Goal: Task Accomplishment & Management: Manage account settings

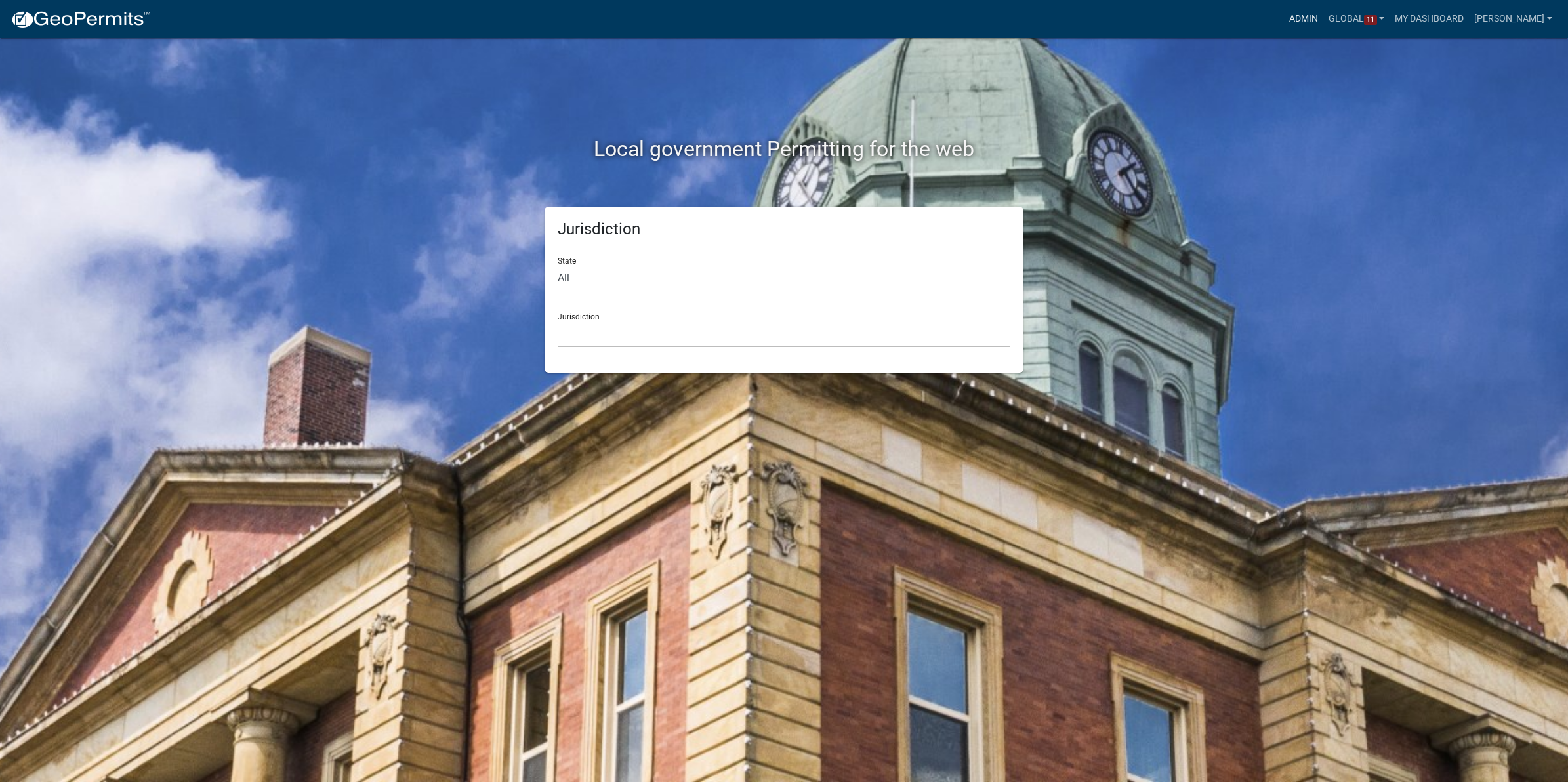
click at [1299, 12] on link "Admin" at bounding box center [1303, 18] width 40 height 25
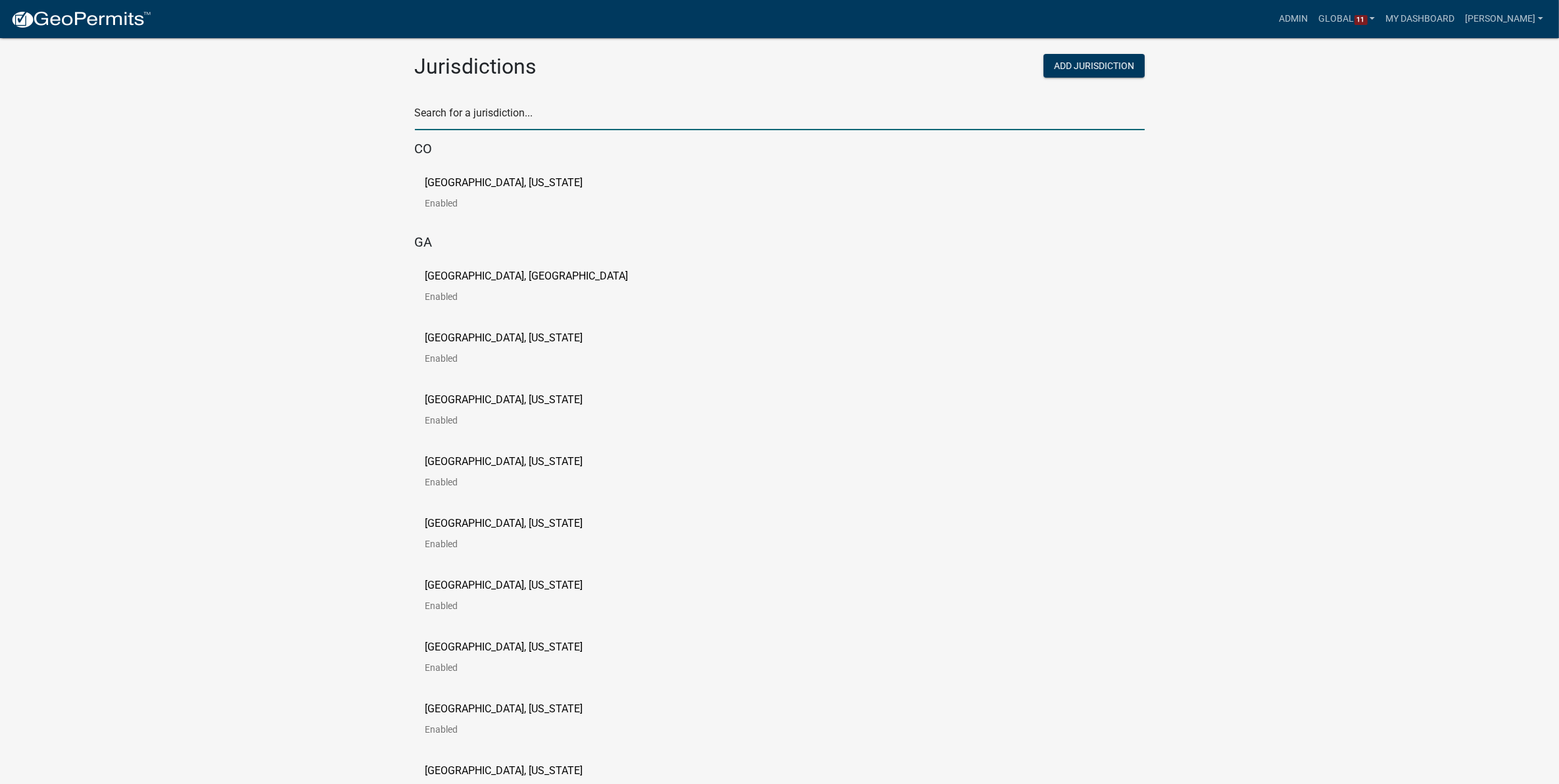
click at [608, 121] on input "text" at bounding box center [780, 117] width 730 height 27
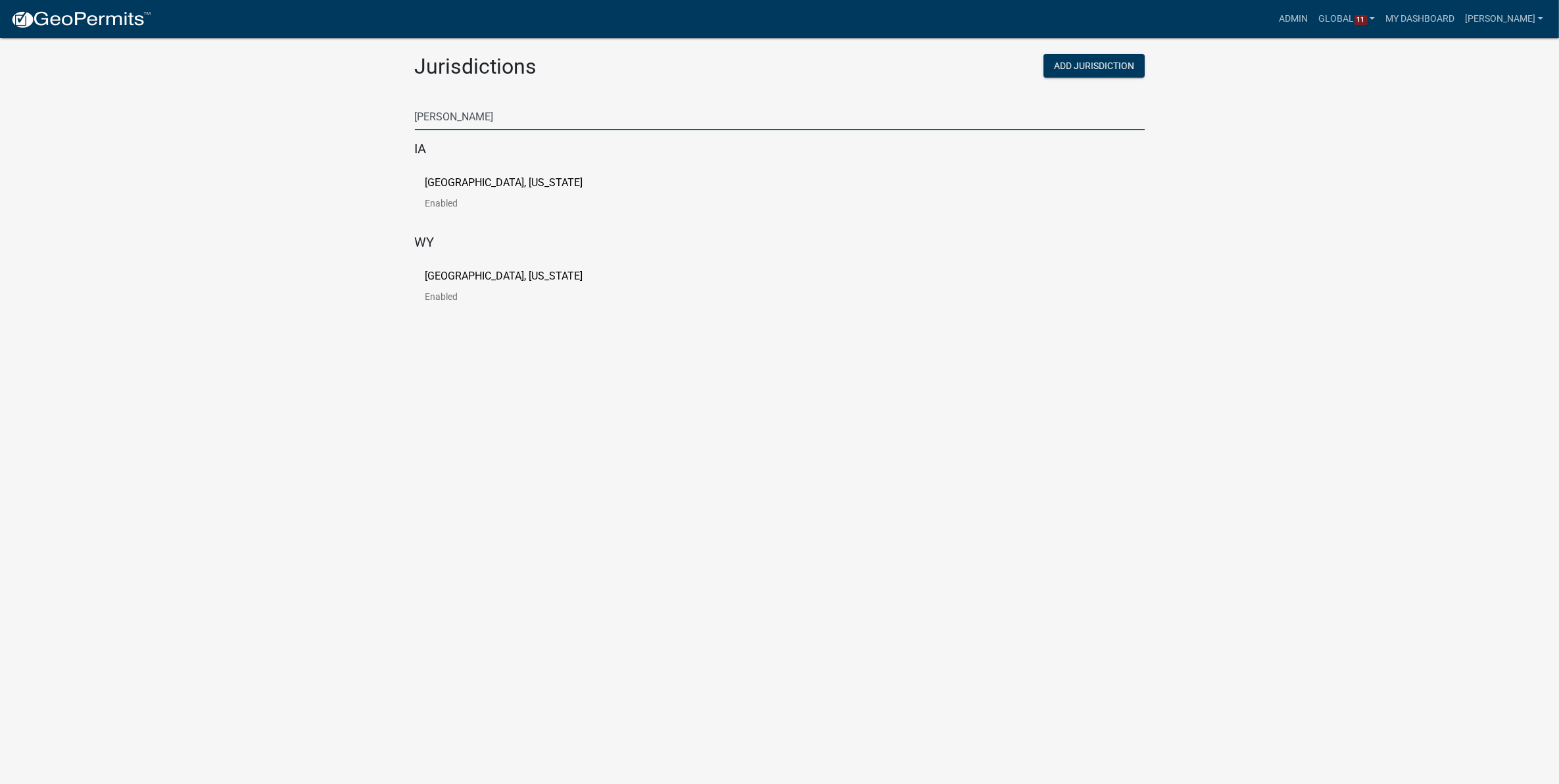
type input "[PERSON_NAME]"
click at [520, 182] on p "[GEOGRAPHIC_DATA], [US_STATE]" at bounding box center [504, 182] width 158 height 11
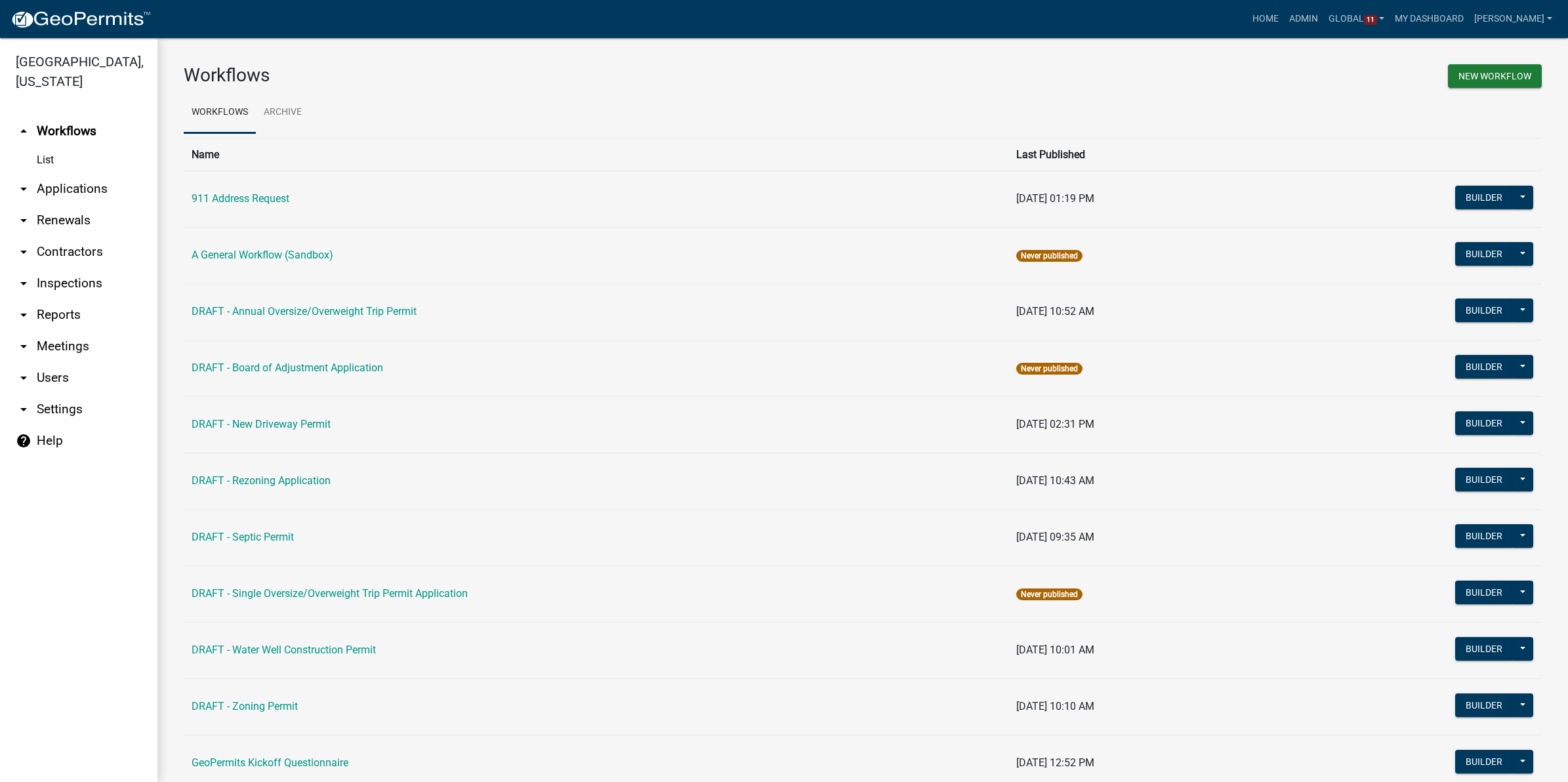
click at [71, 180] on link "arrow_drop_down Applications" at bounding box center [79, 189] width 158 height 32
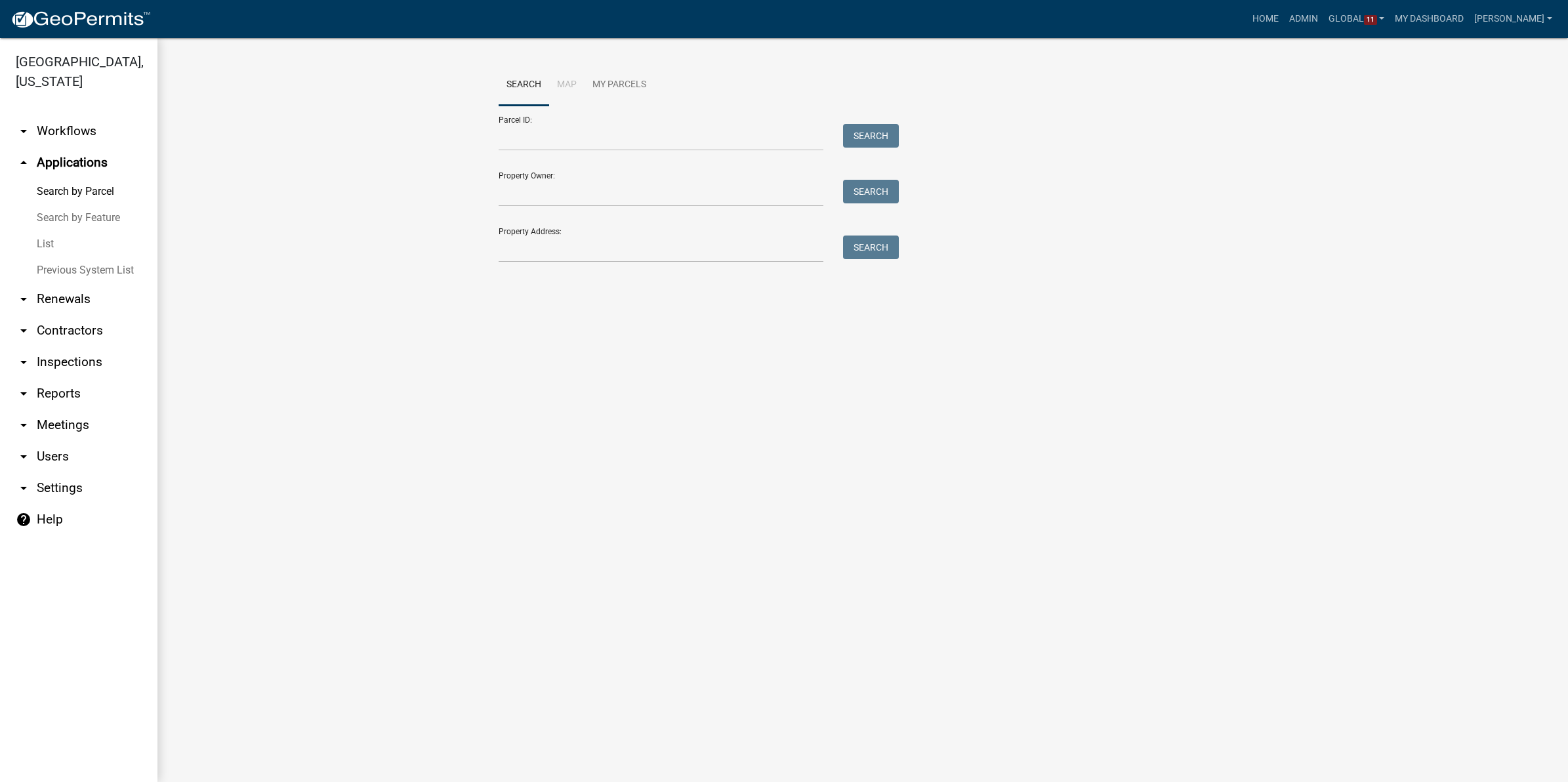
click at [522, 407] on main "Search Map My Parcels Parcel ID: Search Property Owner: Search Property Address…" at bounding box center [863, 410] width 1410 height 744
click at [421, 180] on wm-workflow-application-search-view "Search Map My Parcels Parcel ID: Search Property Owner: Search Property Address…" at bounding box center [863, 169] width 1358 height 210
click at [369, 279] on div "Search Map My Parcels Parcel ID: Search Property Owner: Search Property Address…" at bounding box center [863, 169] width 1410 height 262
click at [66, 132] on link "arrow_drop_down Workflows" at bounding box center [79, 131] width 158 height 32
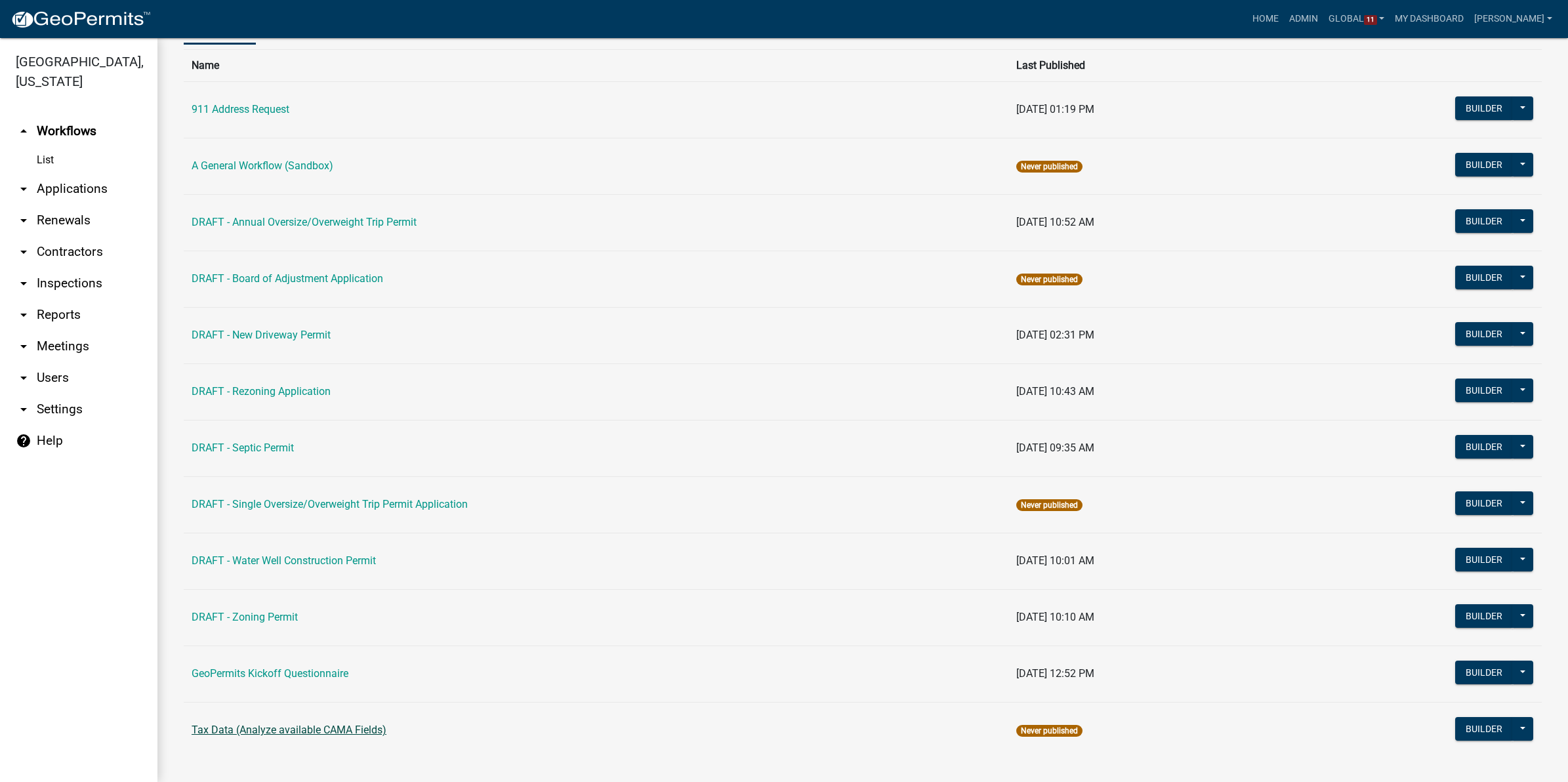
scroll to position [103, 0]
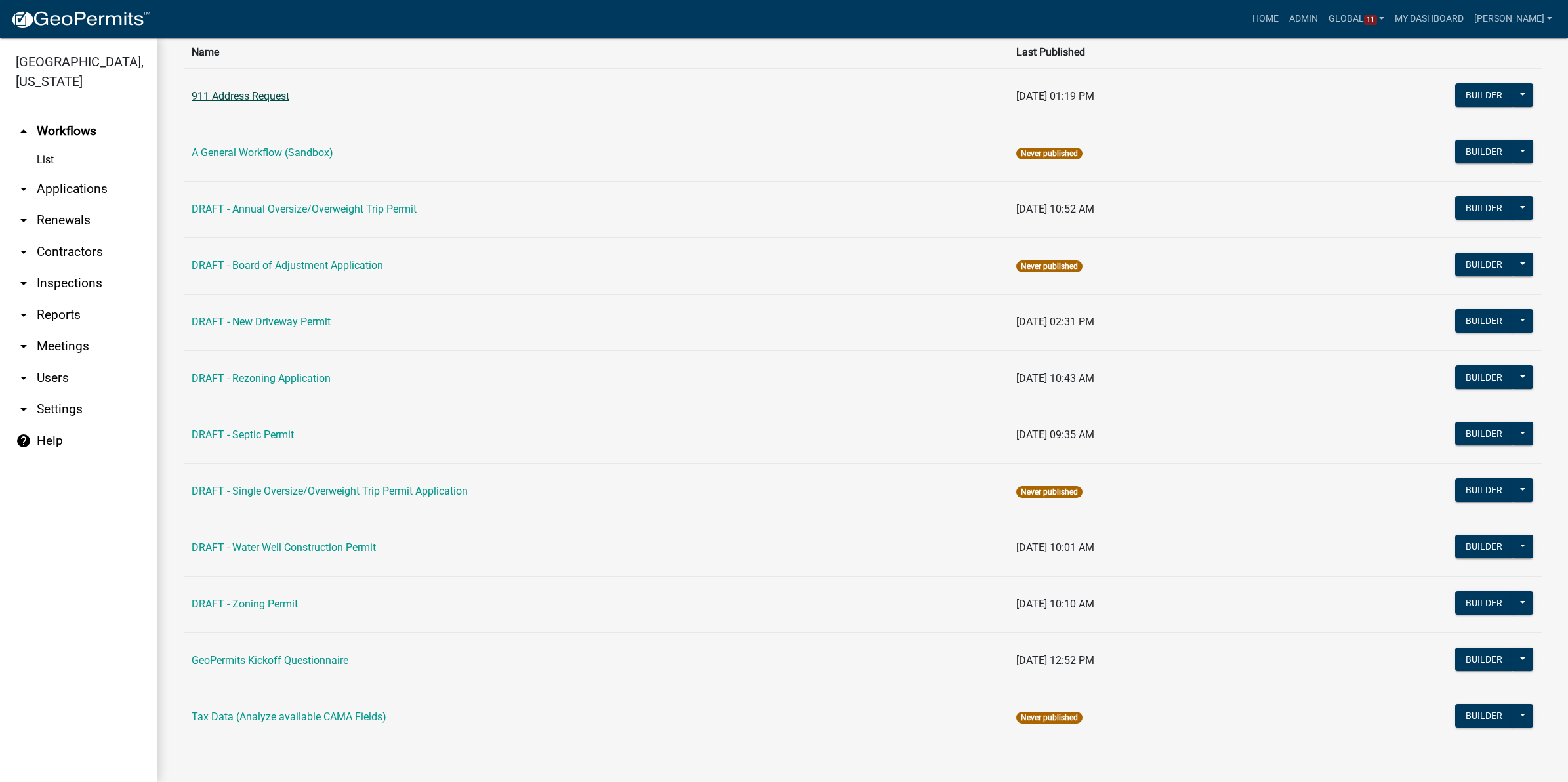
click at [243, 93] on link "911 Address Request" at bounding box center [240, 96] width 98 height 13
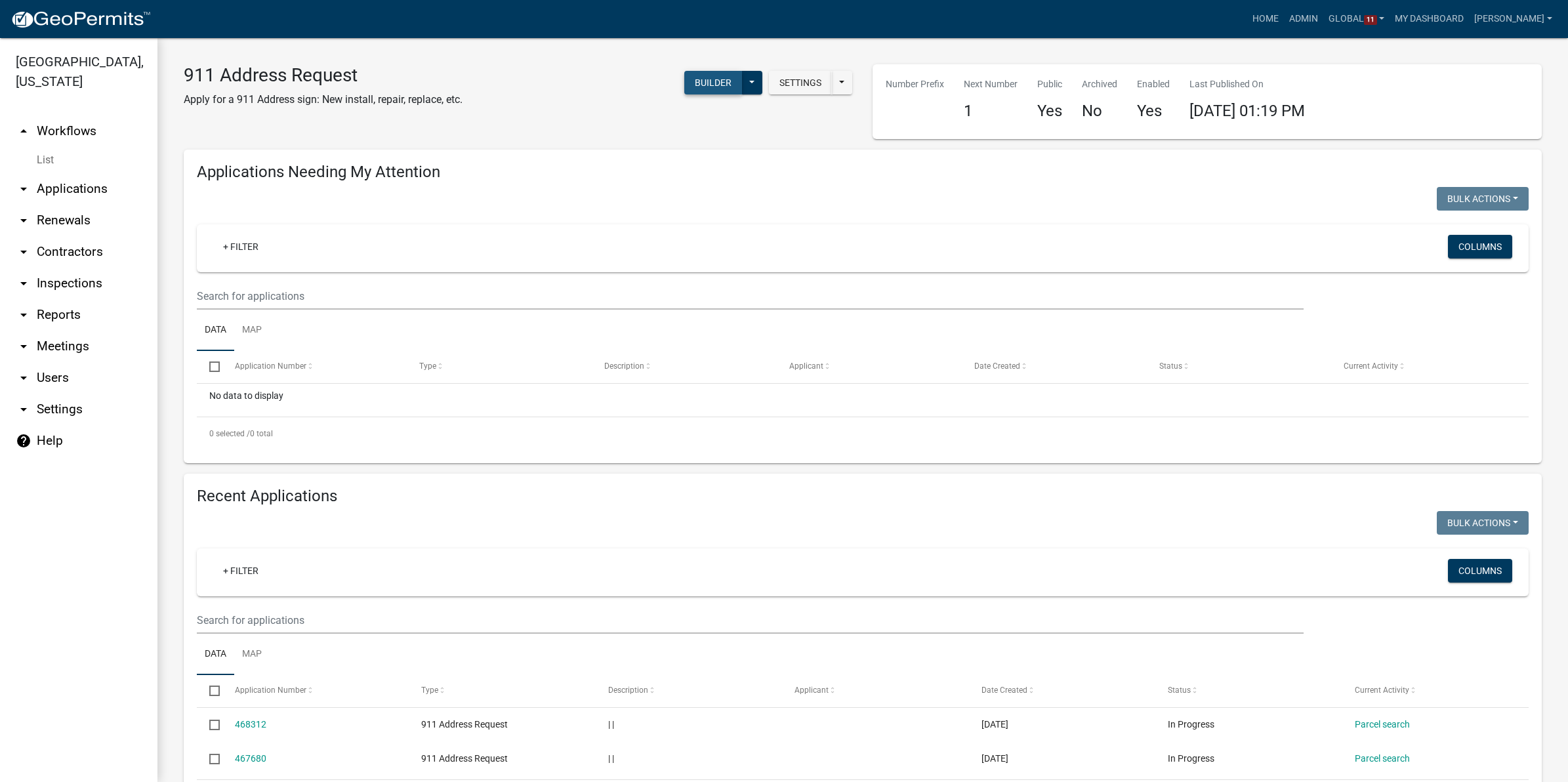
click at [700, 83] on button "Builder" at bounding box center [713, 82] width 58 height 23
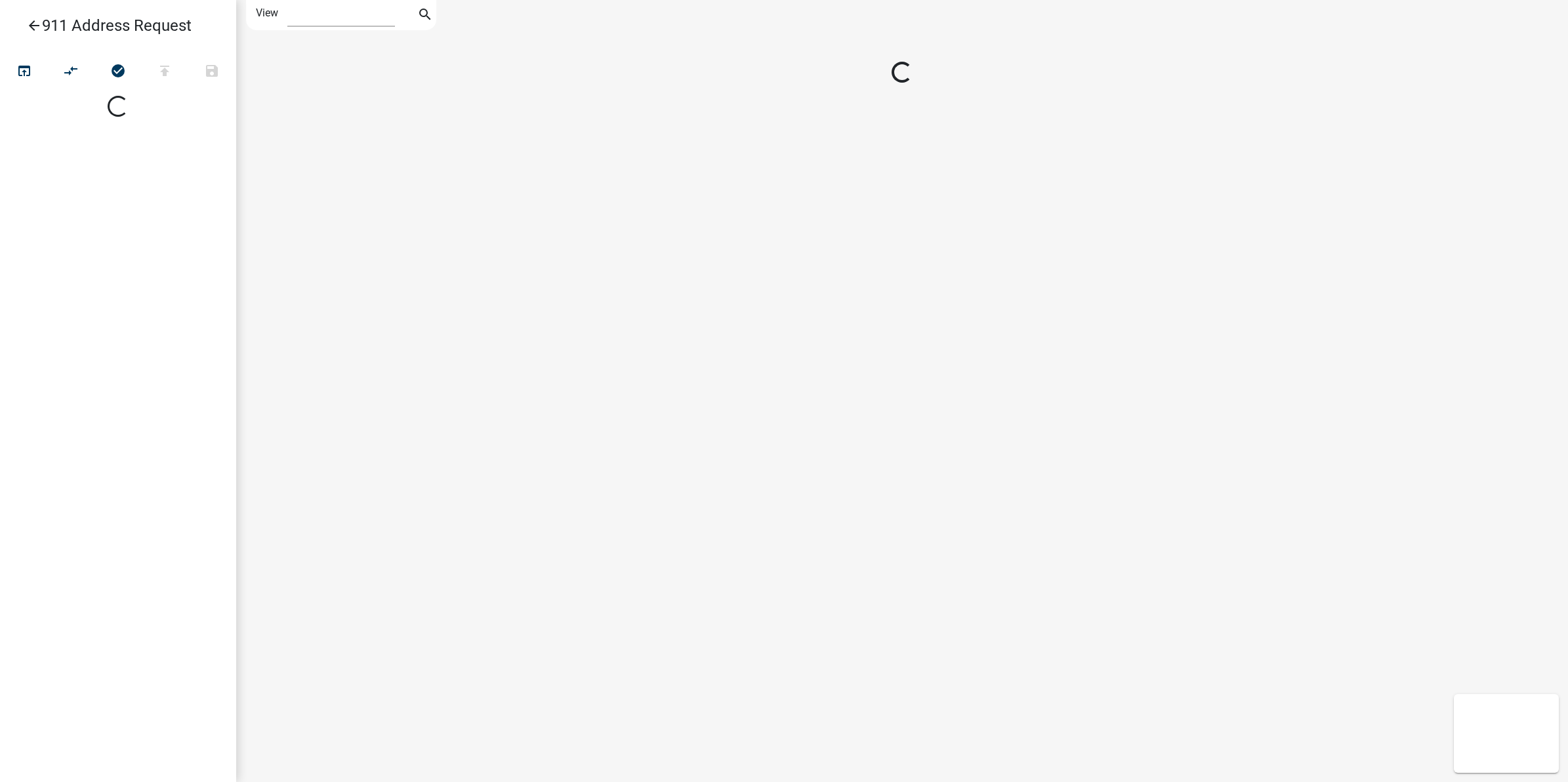
select select "1"
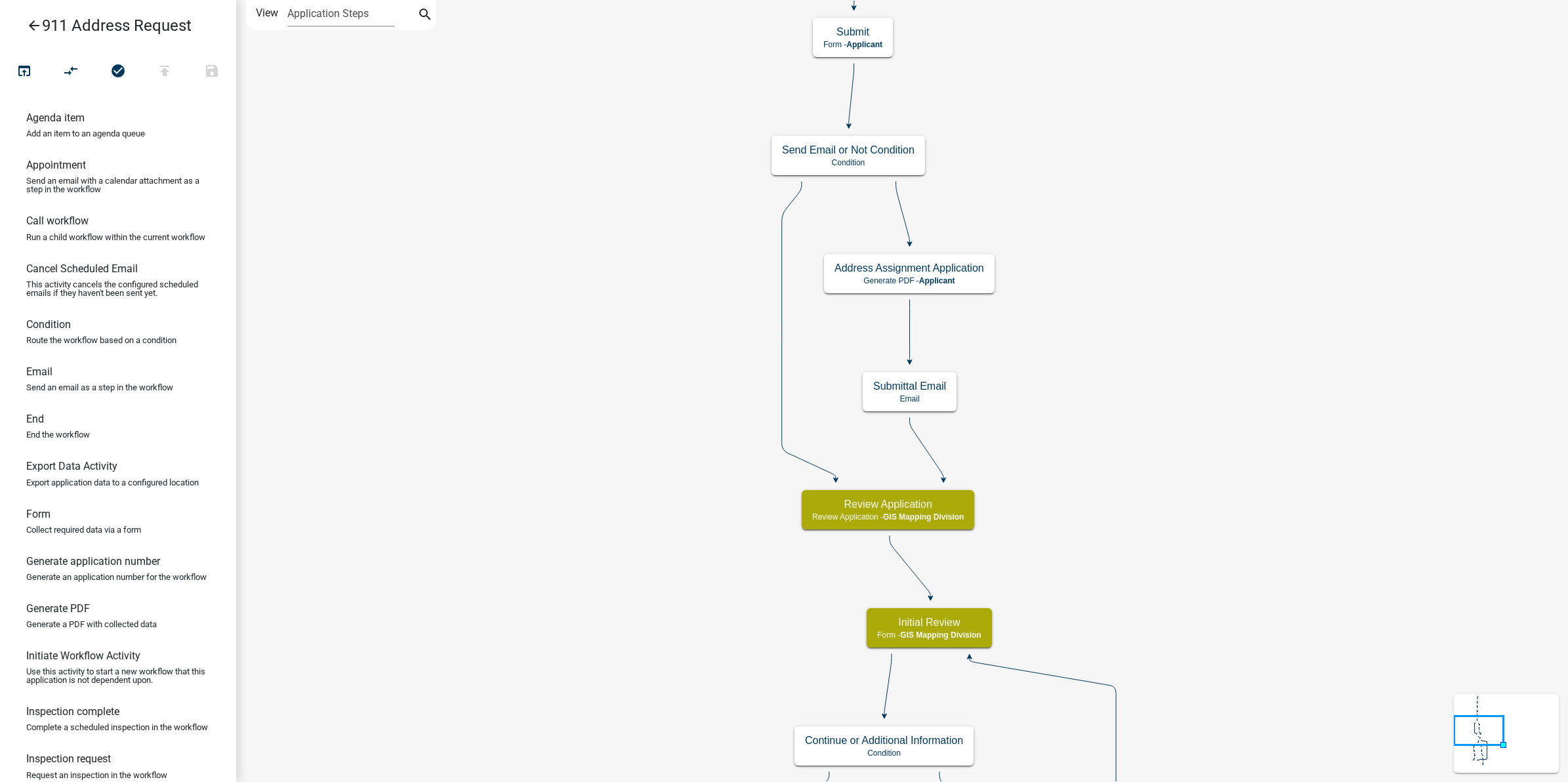
click at [1217, 270] on icon "Start Start - Applicant Parcel search Parcel search - Applicant Require User Re…" at bounding box center [902, 681] width 1330 height 1361
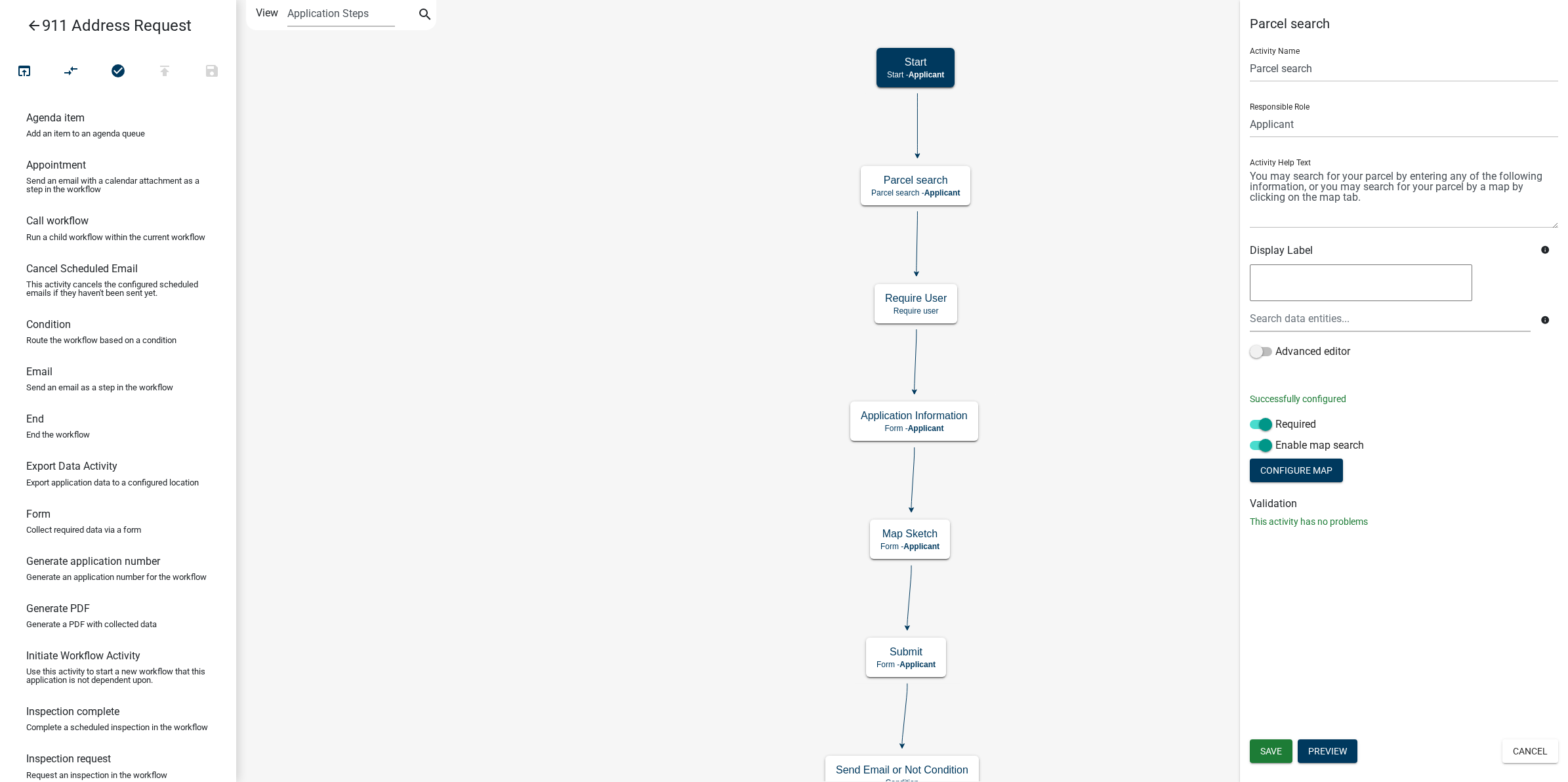
click at [1509, 414] on form "Activity Name Parcel search Responsible Role Applicant GIS Mapping Division Sec…" at bounding box center [1404, 261] width 308 height 448
click at [1283, 74] on input "Parcel search" at bounding box center [1404, 69] width 308 height 27
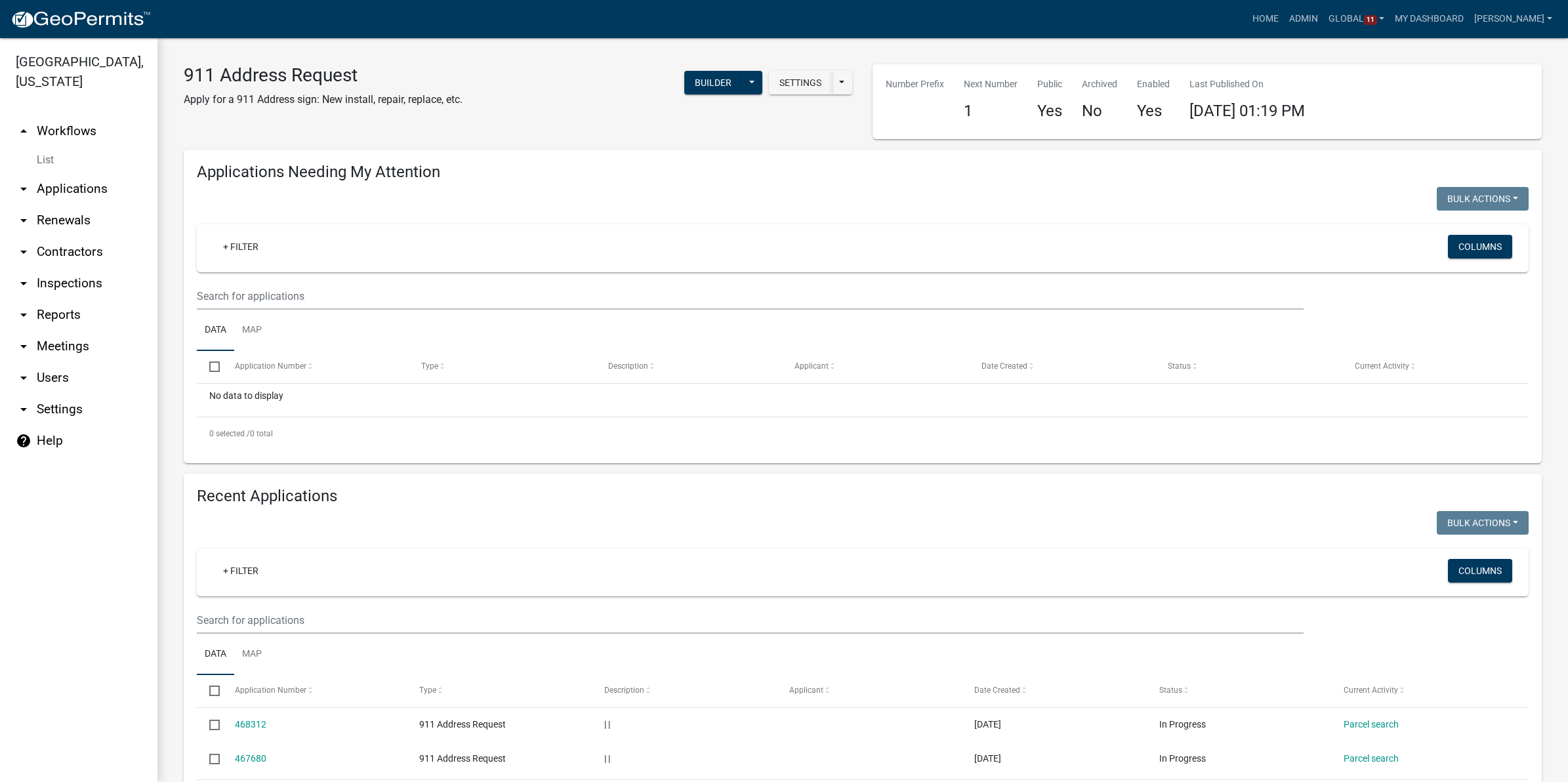
click at [63, 129] on link "arrow_drop_up Workflows" at bounding box center [79, 131] width 158 height 32
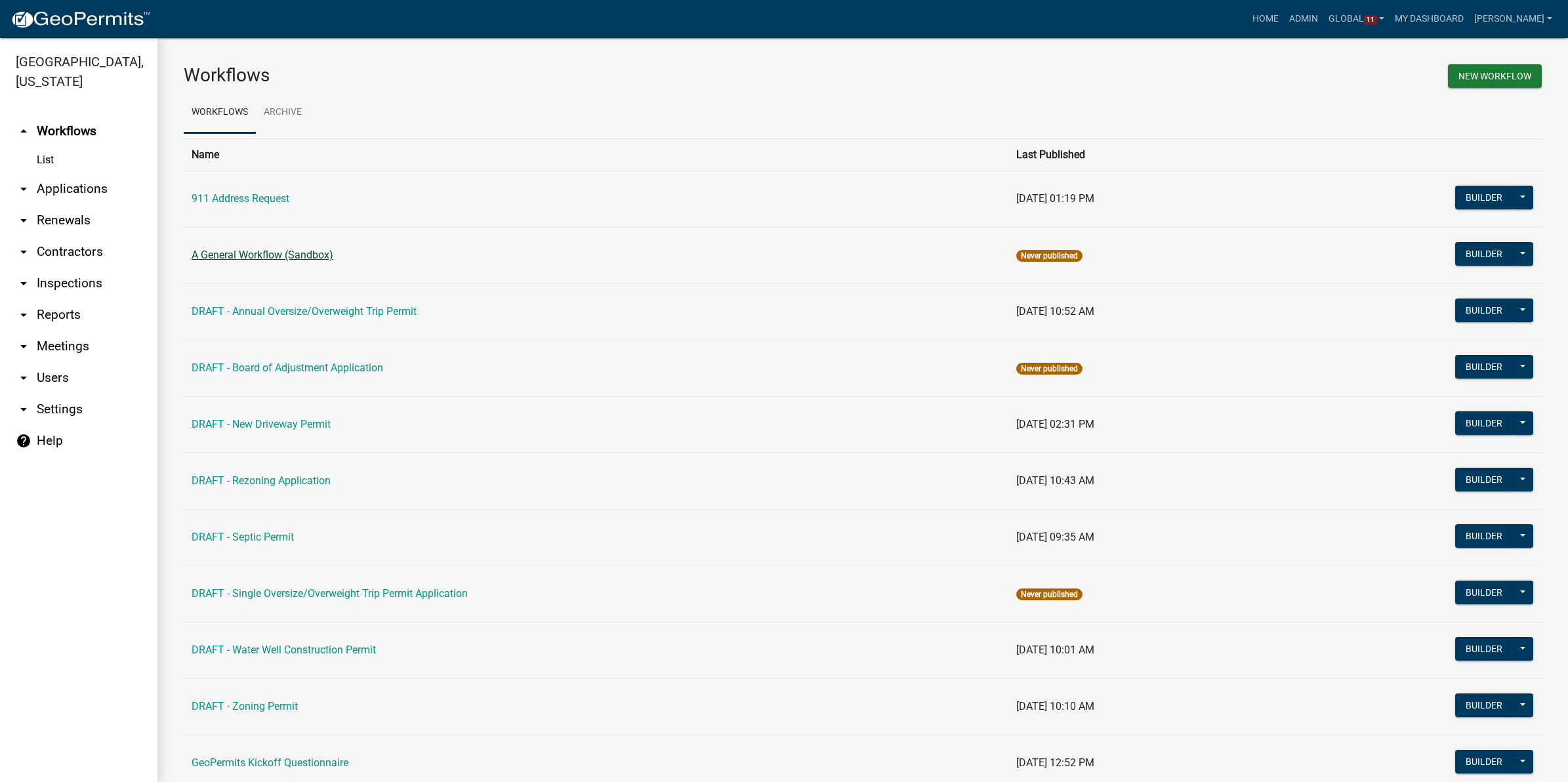
click at [252, 250] on link "A General Workflow (Sandbox)" at bounding box center [262, 255] width 141 height 13
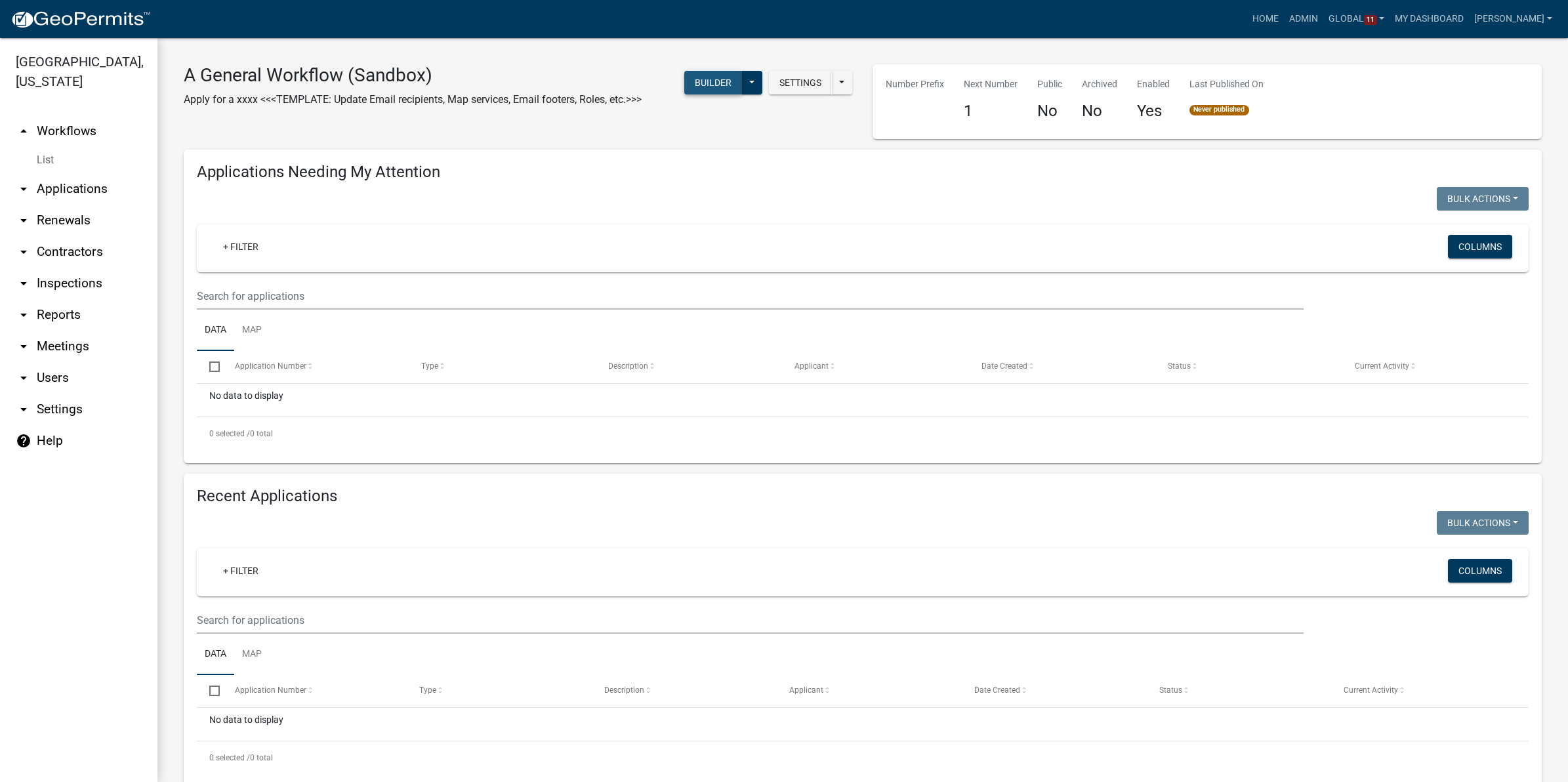
click at [695, 77] on button "Builder" at bounding box center [713, 82] width 58 height 23
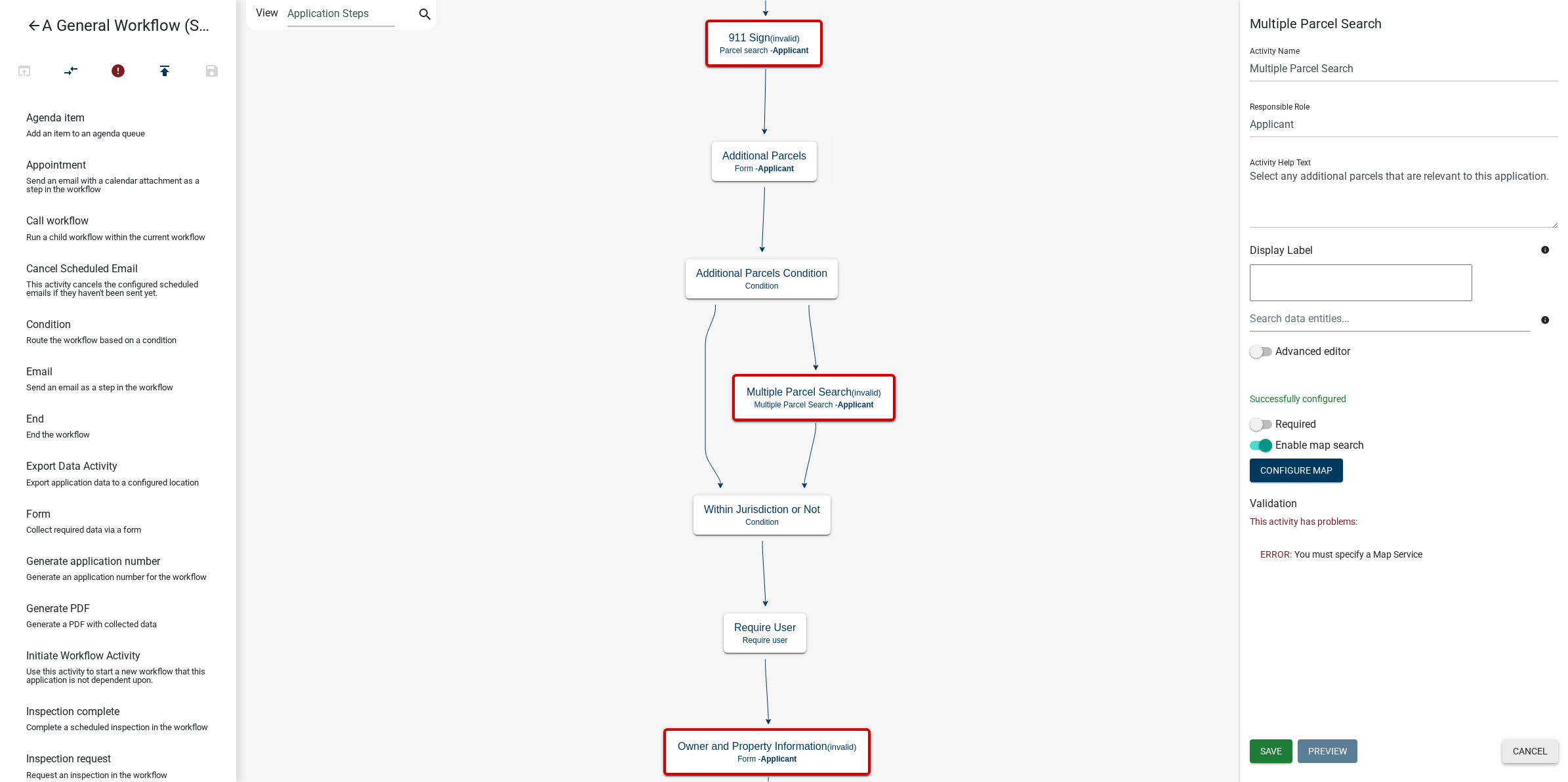
click at [1527, 747] on button "Cancel" at bounding box center [1530, 750] width 56 height 23
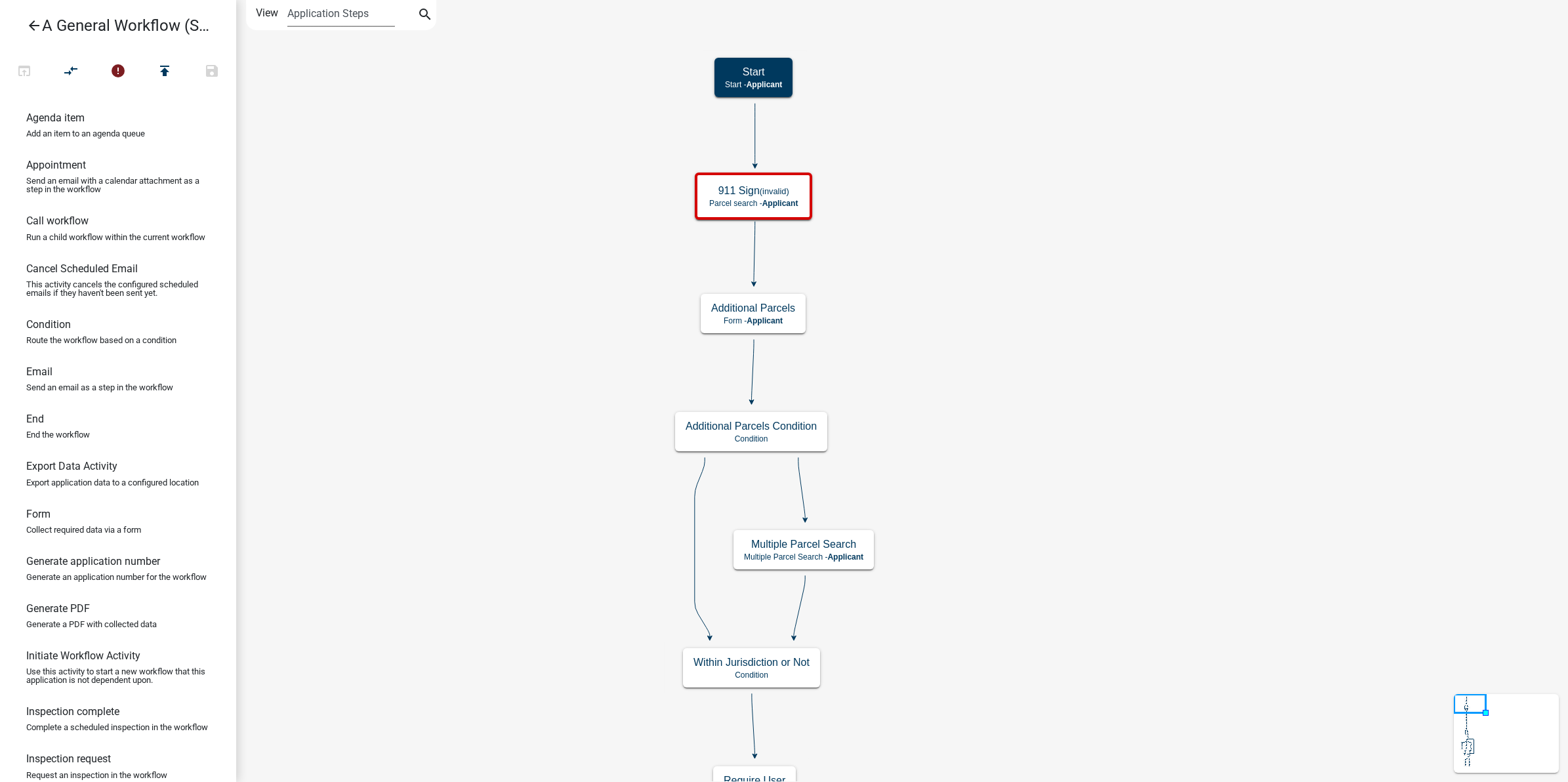
click at [319, 11] on select "Application Steps Post Application Steps" at bounding box center [340, 13] width 107 height 27
select select "2"
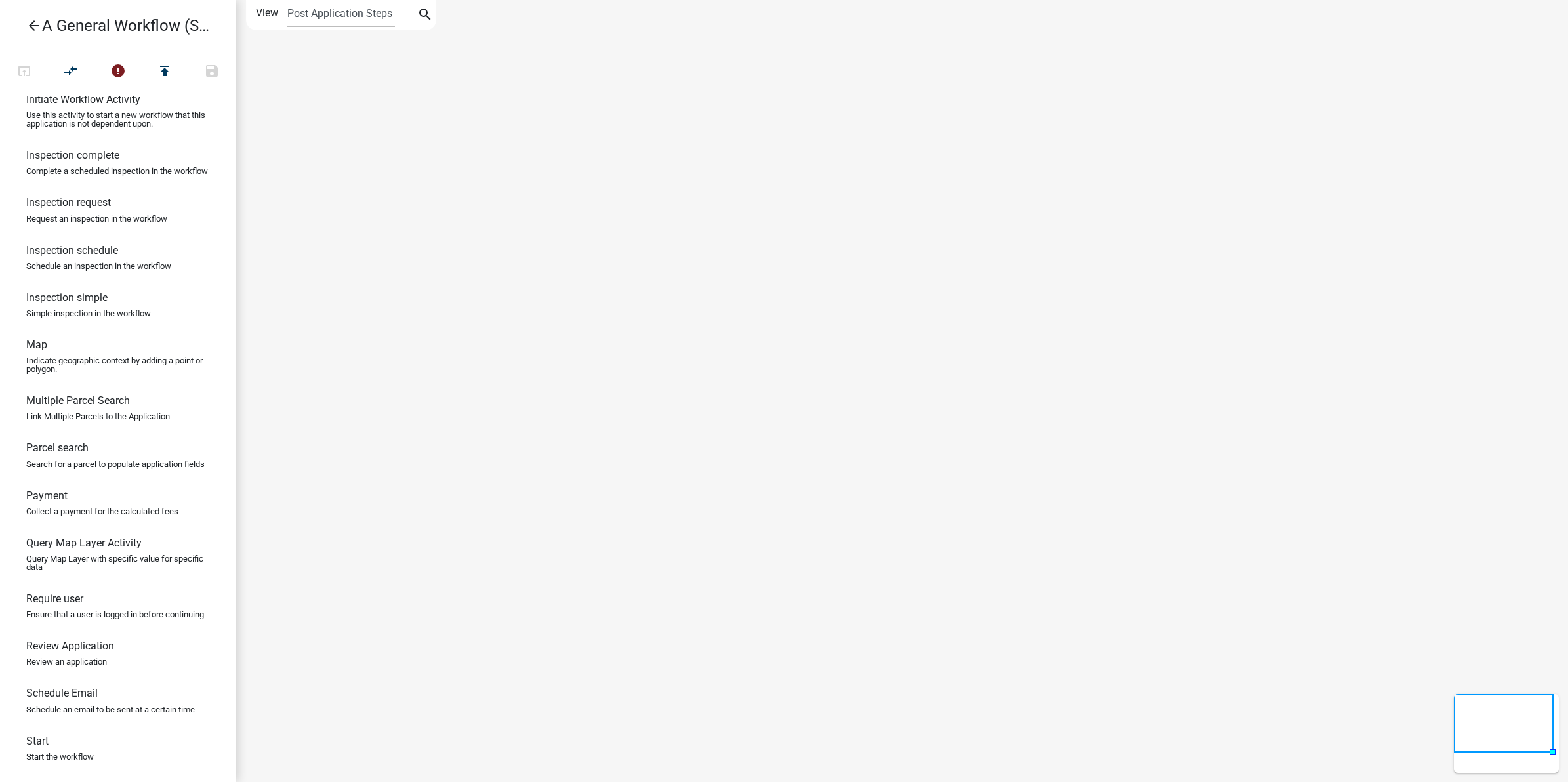
scroll to position [574, 0]
click at [69, 454] on h6 "Parcel search" at bounding box center [57, 448] width 62 height 13
drag, startPoint x: 69, startPoint y: 472, endPoint x: 61, endPoint y: 611, distance: 139.2
click at [61, 611] on ul "Agenda item Add an item to an agenda queue Appointment Send an email with a cal…" at bounding box center [118, 438] width 236 height 686
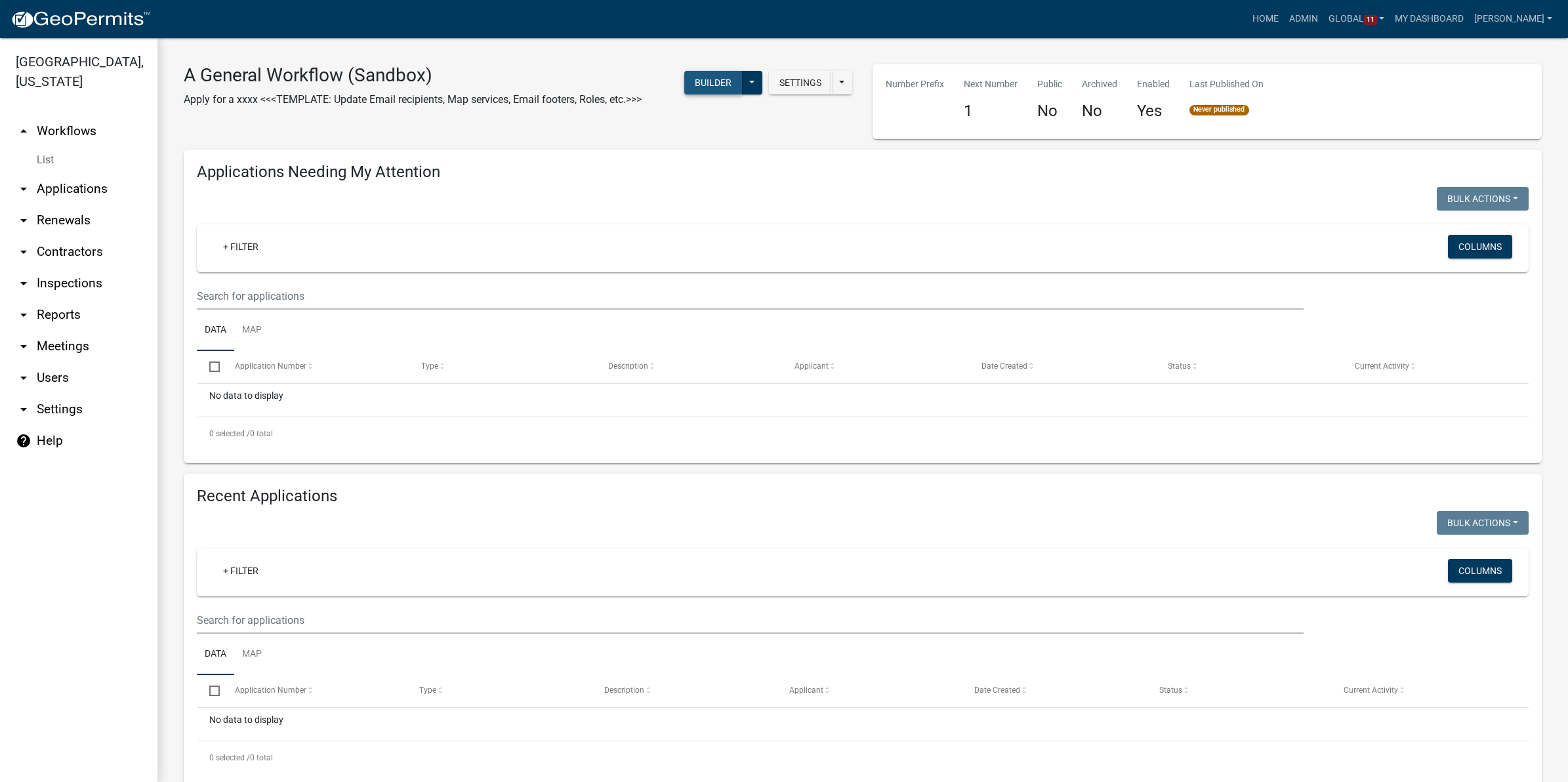
click at [709, 84] on button "Builder" at bounding box center [713, 82] width 58 height 23
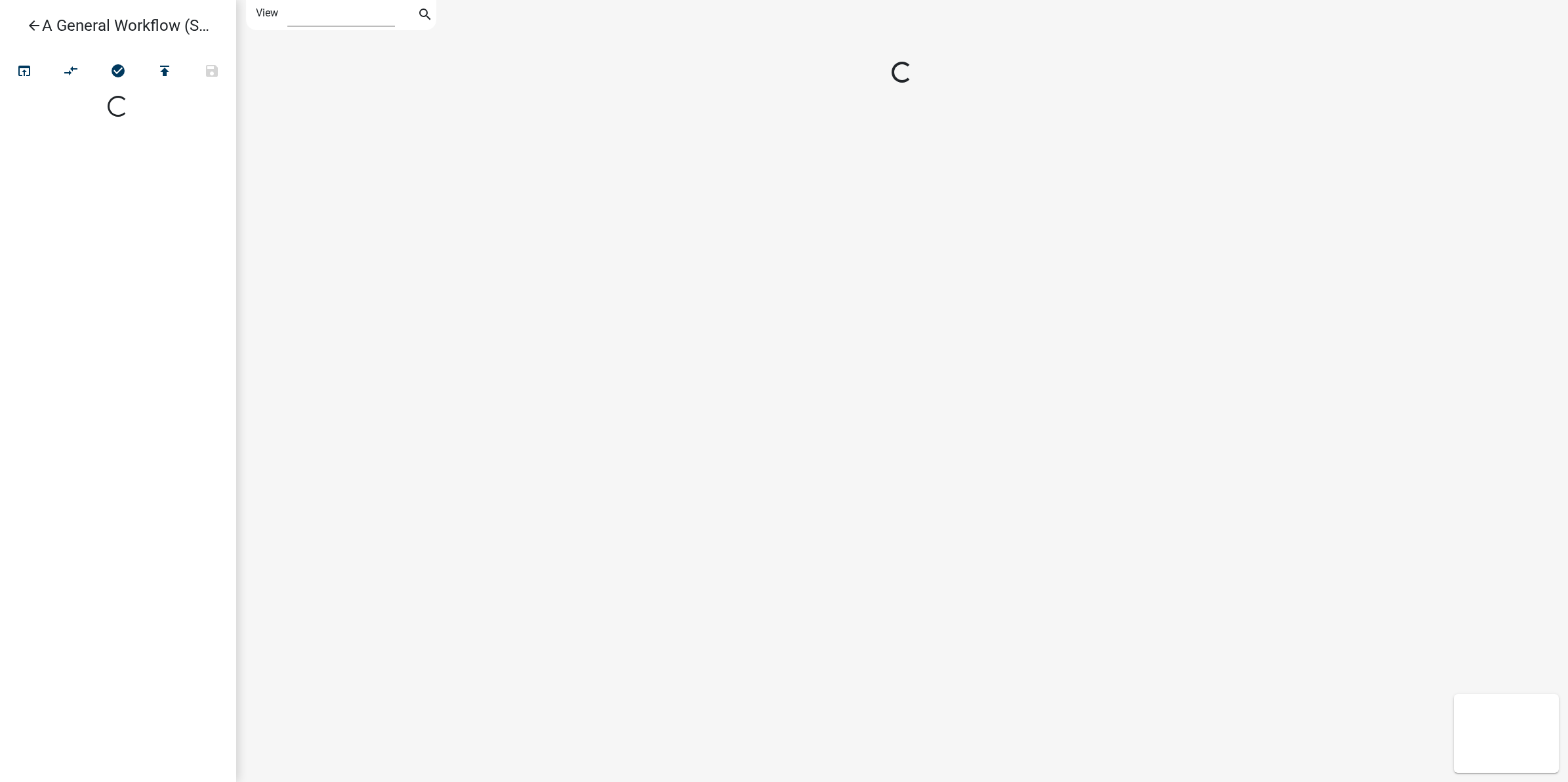
select select "1"
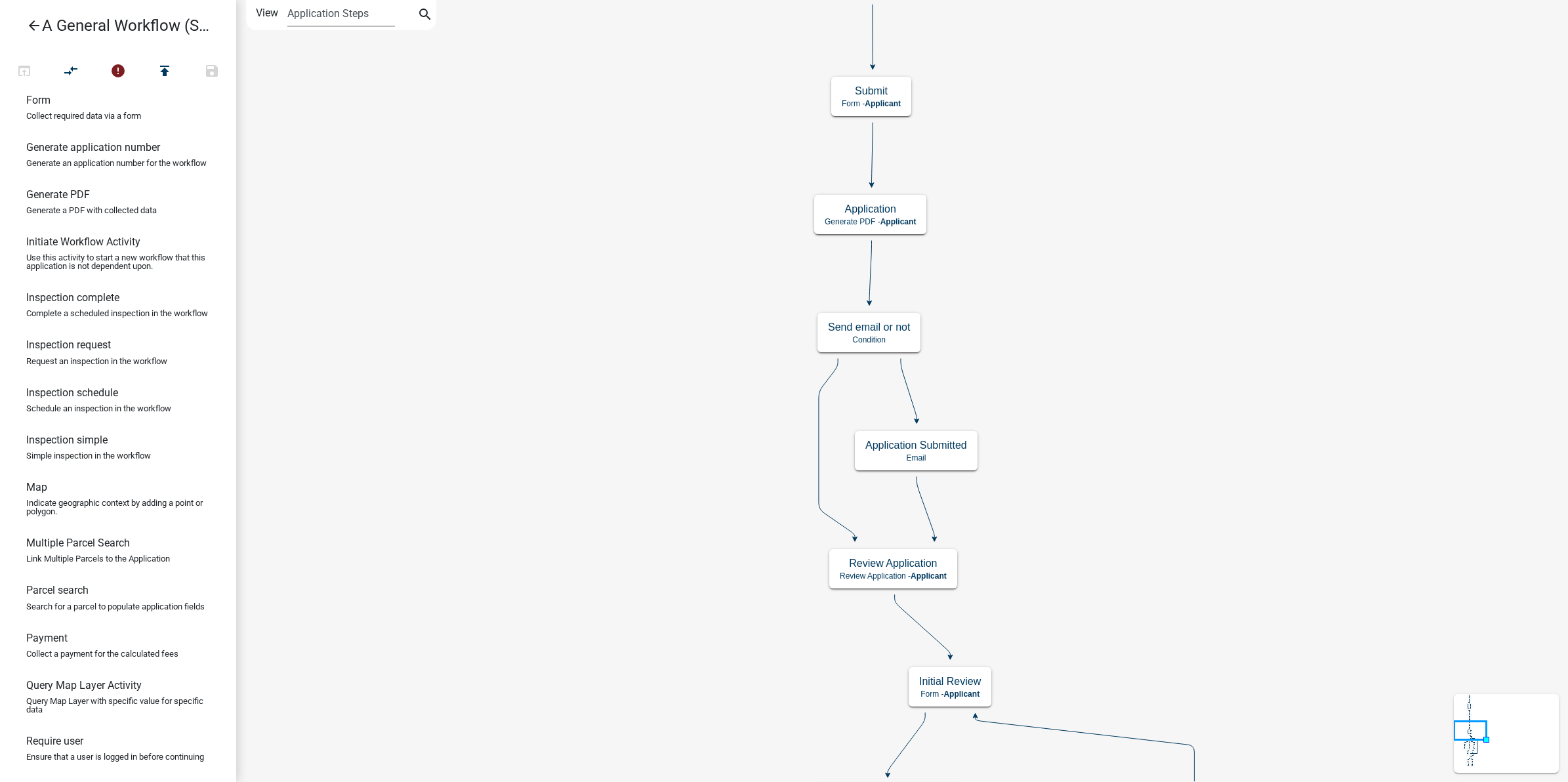
scroll to position [443, 0]
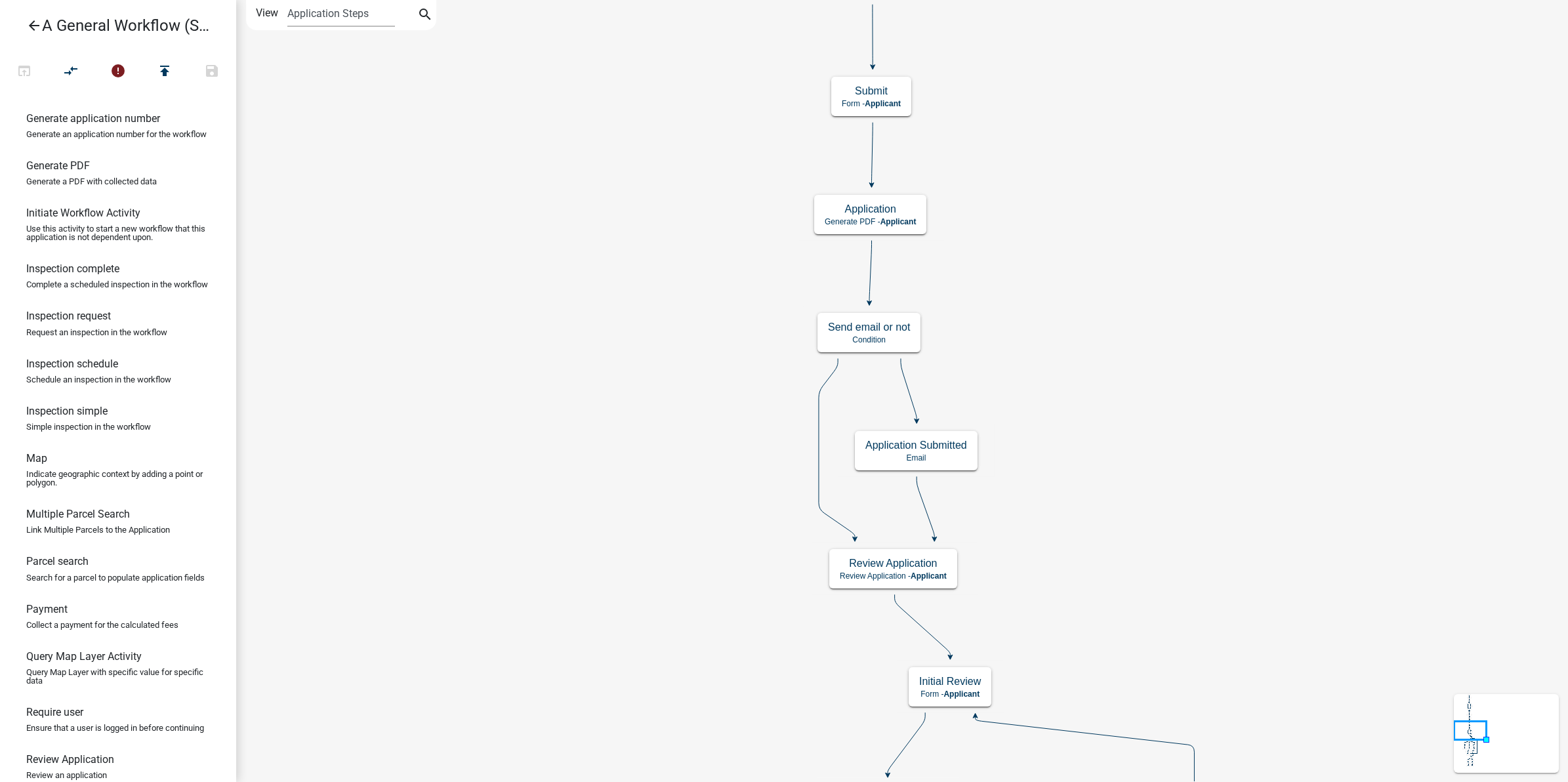
click at [74, 567] on h6 "Parcel search" at bounding box center [57, 561] width 62 height 13
drag, startPoint x: 74, startPoint y: 605, endPoint x: 647, endPoint y: 110, distance: 757.2
click at [647, 110] on div "arrow_back A General Workflow (Sandbox) open_in_browser compare_arrows error pu…" at bounding box center [784, 391] width 1568 height 782
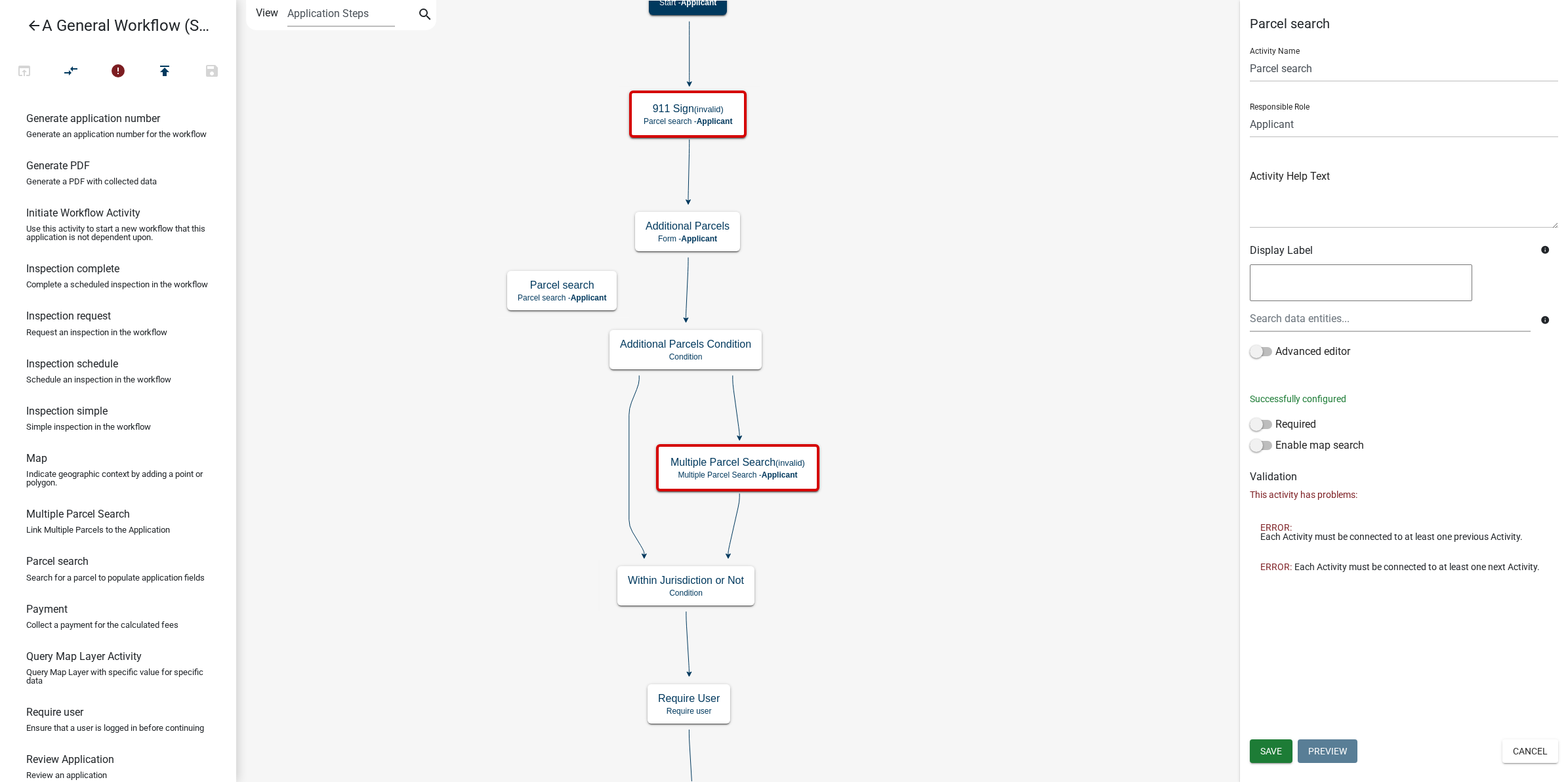
click at [686, 310] on icon at bounding box center [687, 288] width 2 height 62
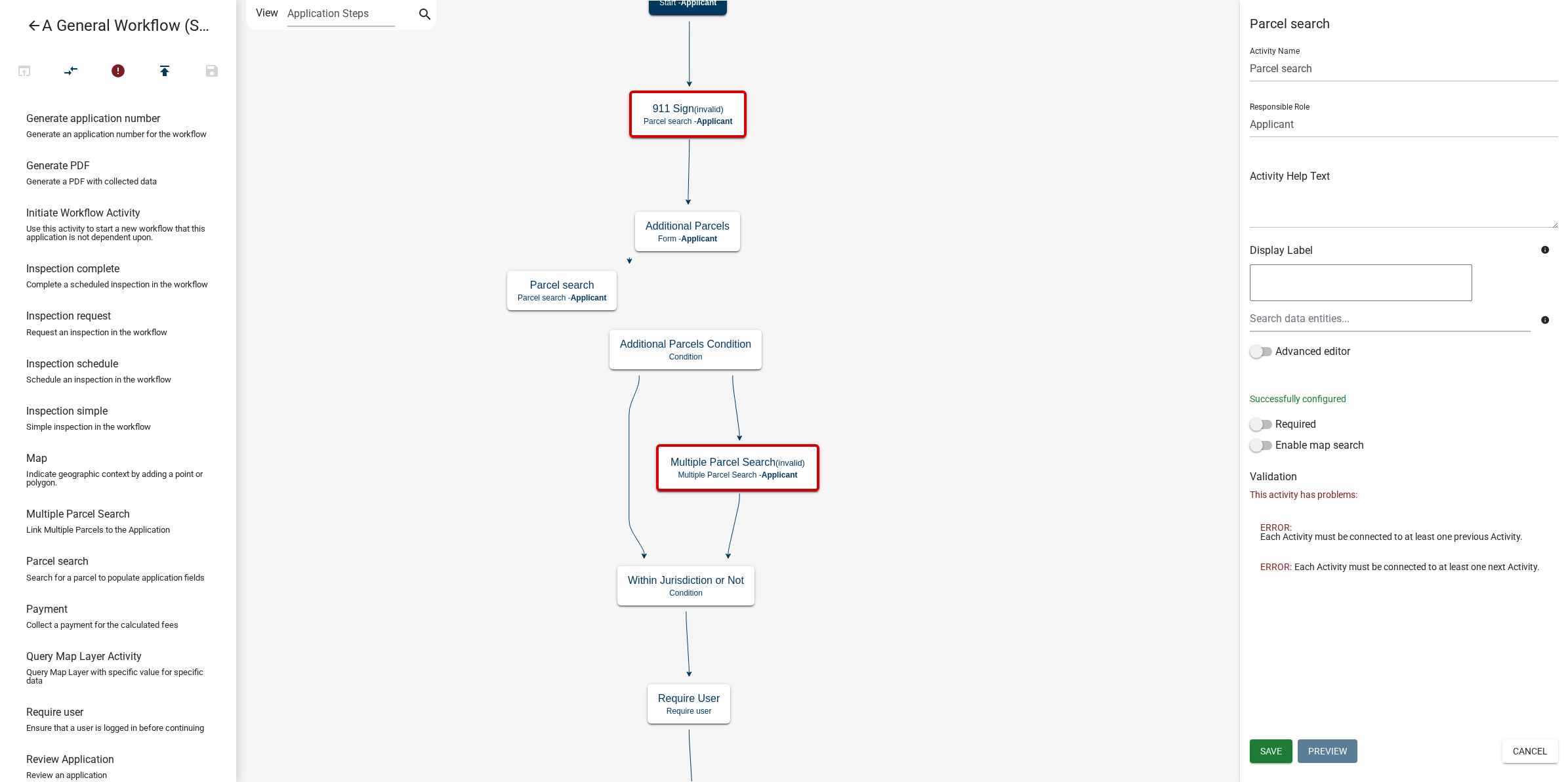
click at [629, 260] on icon at bounding box center [629, 261] width 4 height 4
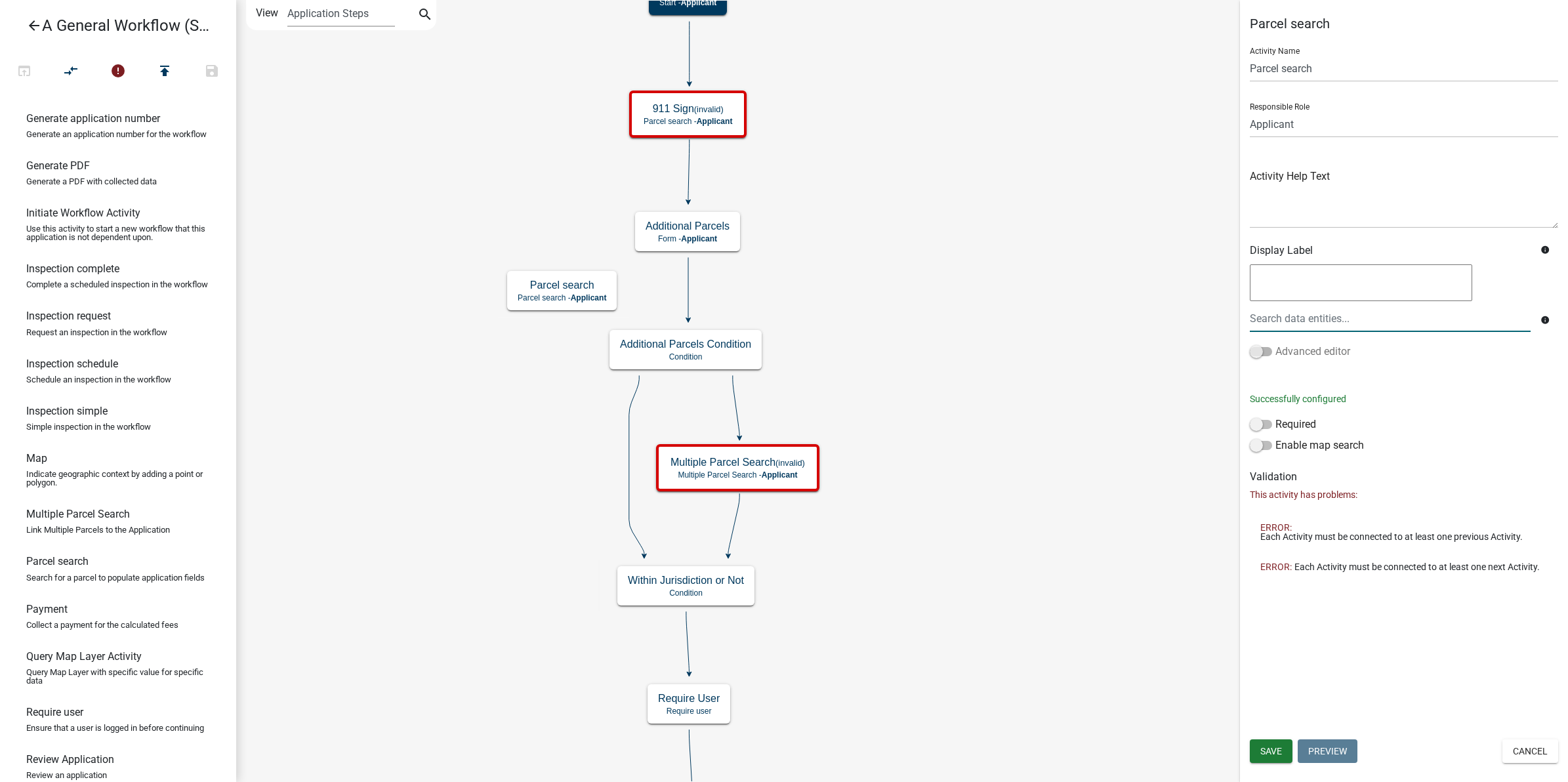
click at [1258, 348] on span at bounding box center [1261, 351] width 23 height 9
click at [1275, 344] on input "Advanced editor" at bounding box center [1275, 344] width 0 height 0
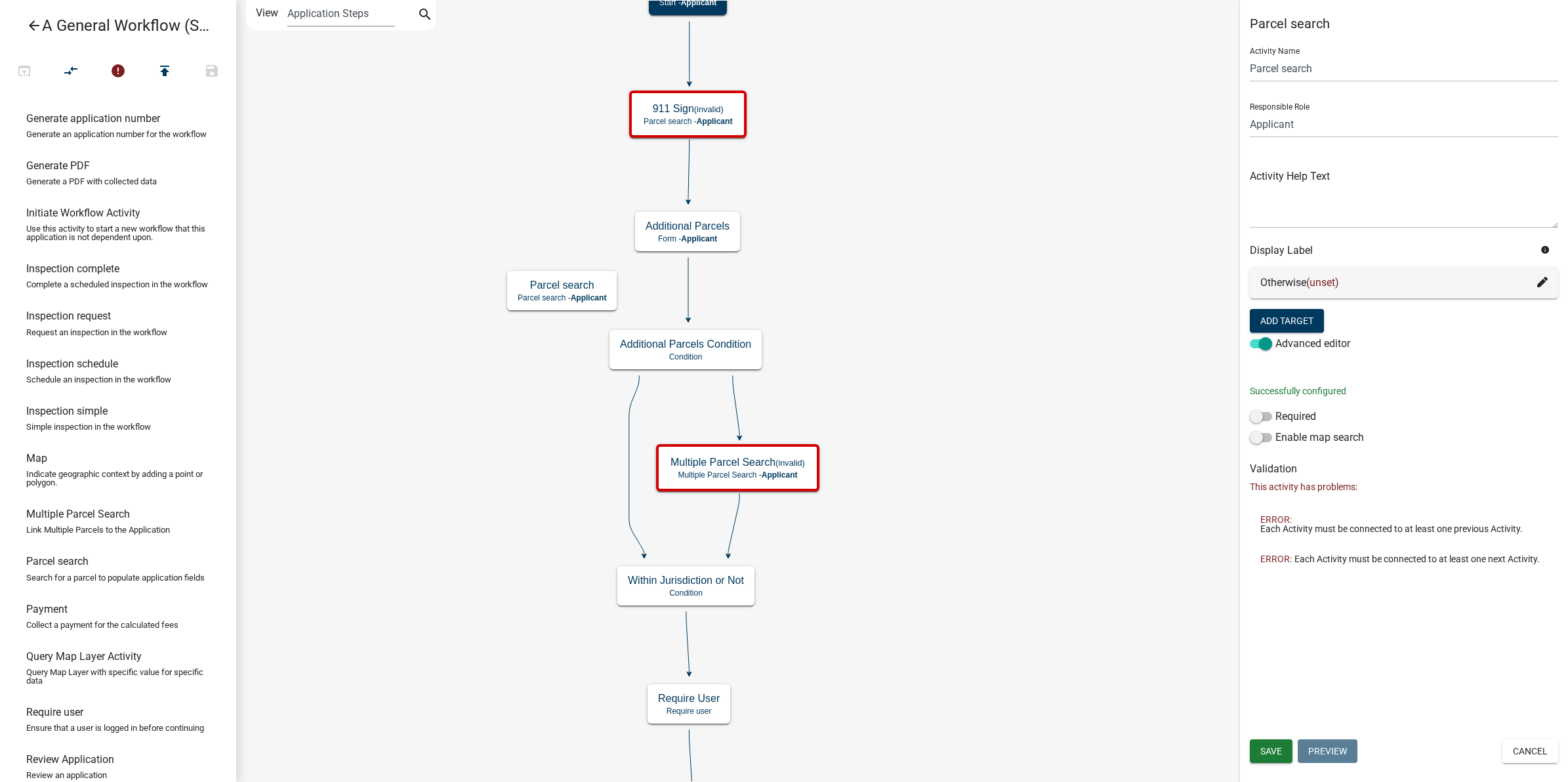
click at [1272, 288] on div "Otherwise (unset)" at bounding box center [1404, 283] width 287 height 16
click at [1267, 342] on span at bounding box center [1261, 344] width 23 height 9
click at [1275, 336] on input "Advanced editor" at bounding box center [1275, 336] width 0 height 0
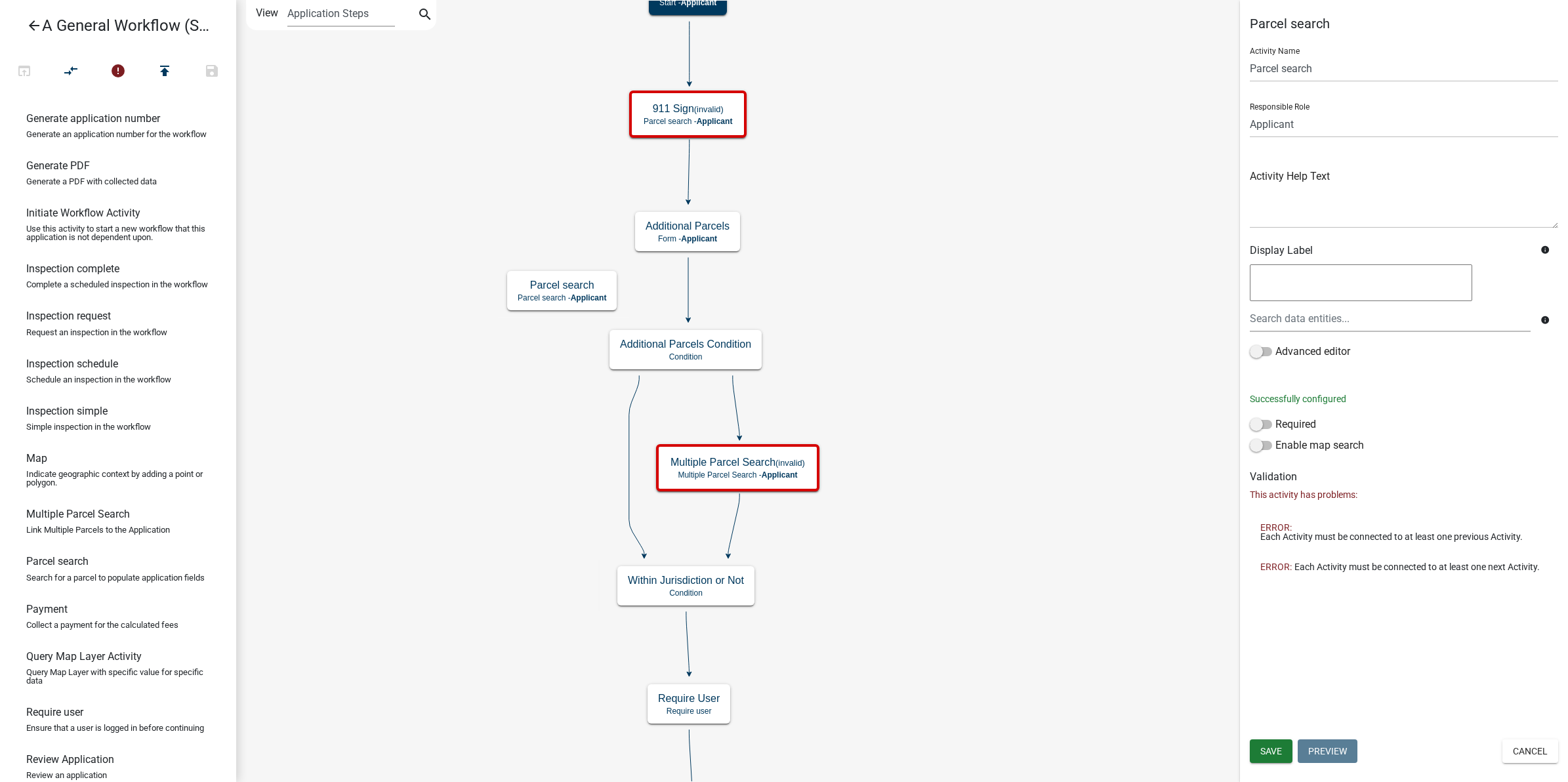
click at [1514, 748] on button "Cancel" at bounding box center [1530, 750] width 56 height 23
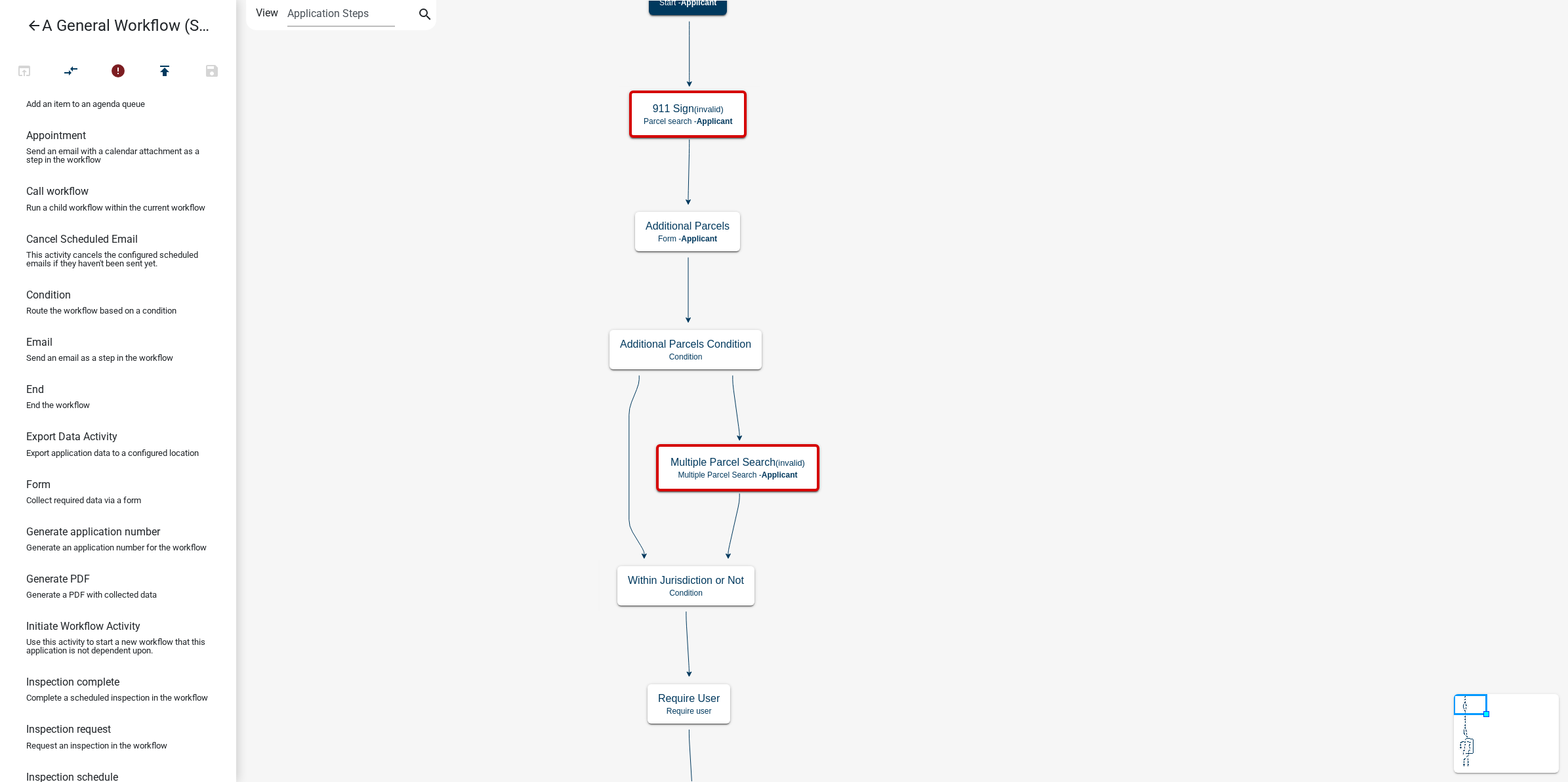
scroll to position [0, 0]
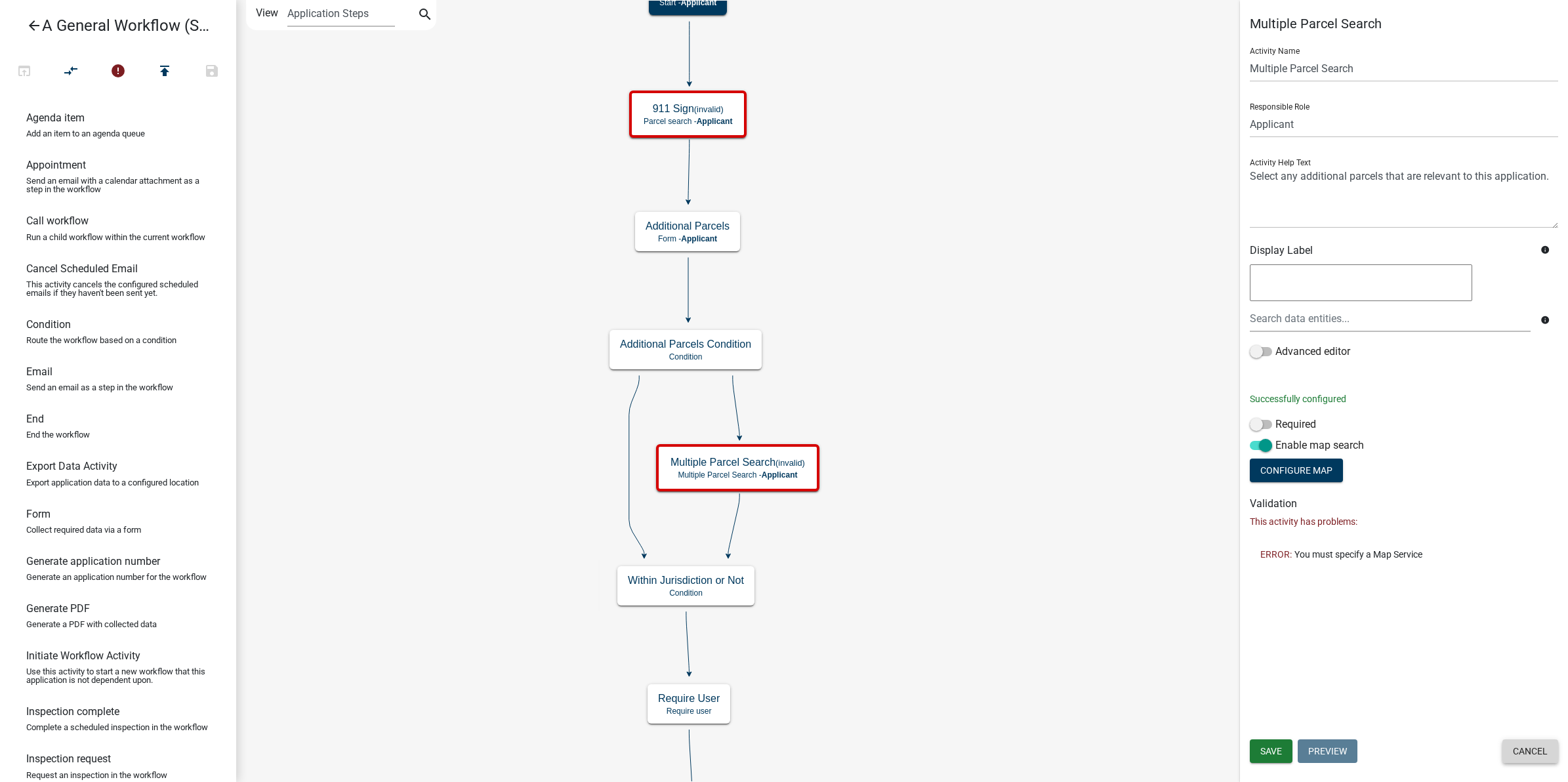
click at [1518, 747] on button "Cancel" at bounding box center [1530, 750] width 56 height 23
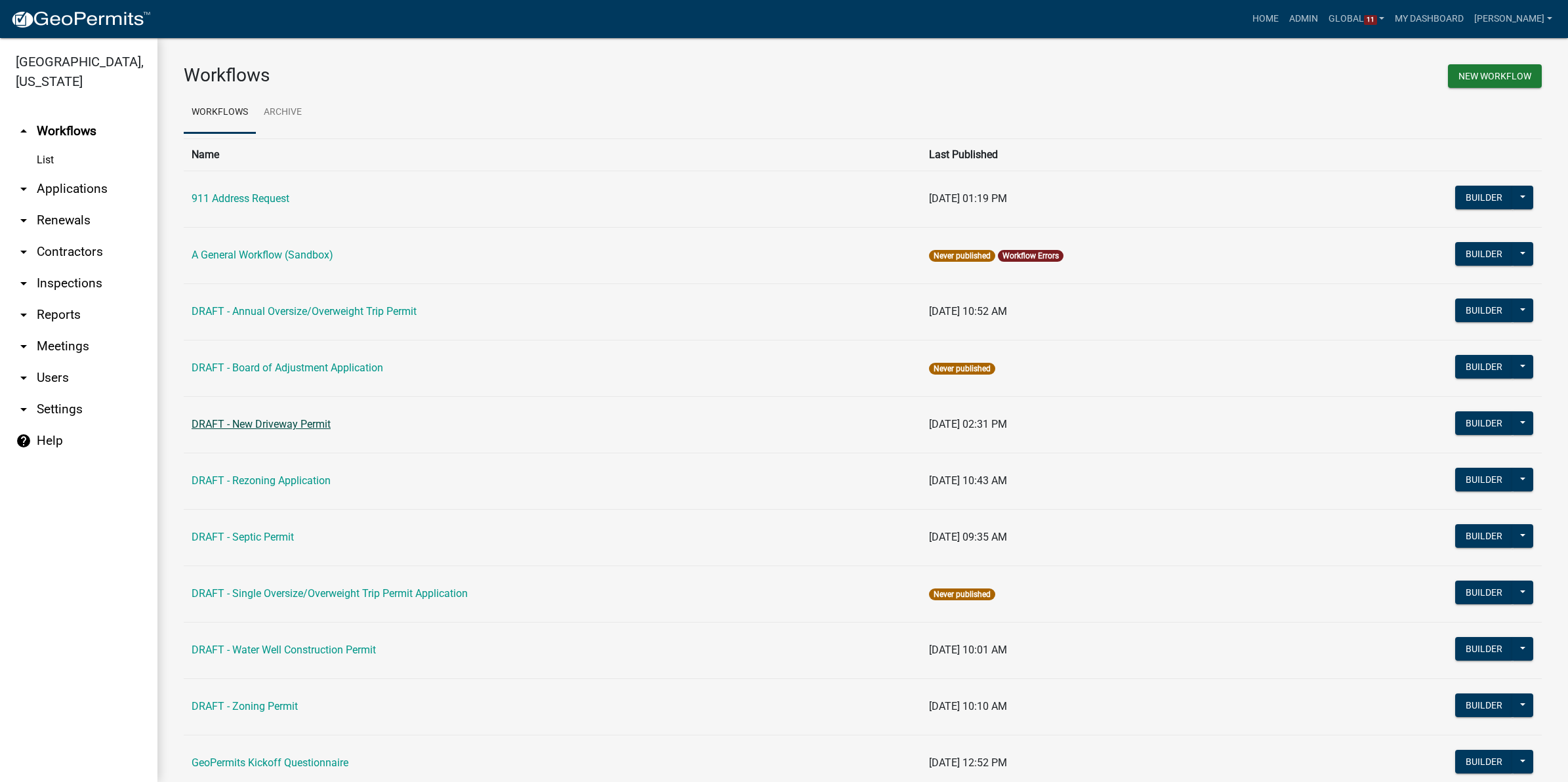
click at [302, 420] on link "DRAFT - New Driveway Permit" at bounding box center [261, 424] width 139 height 13
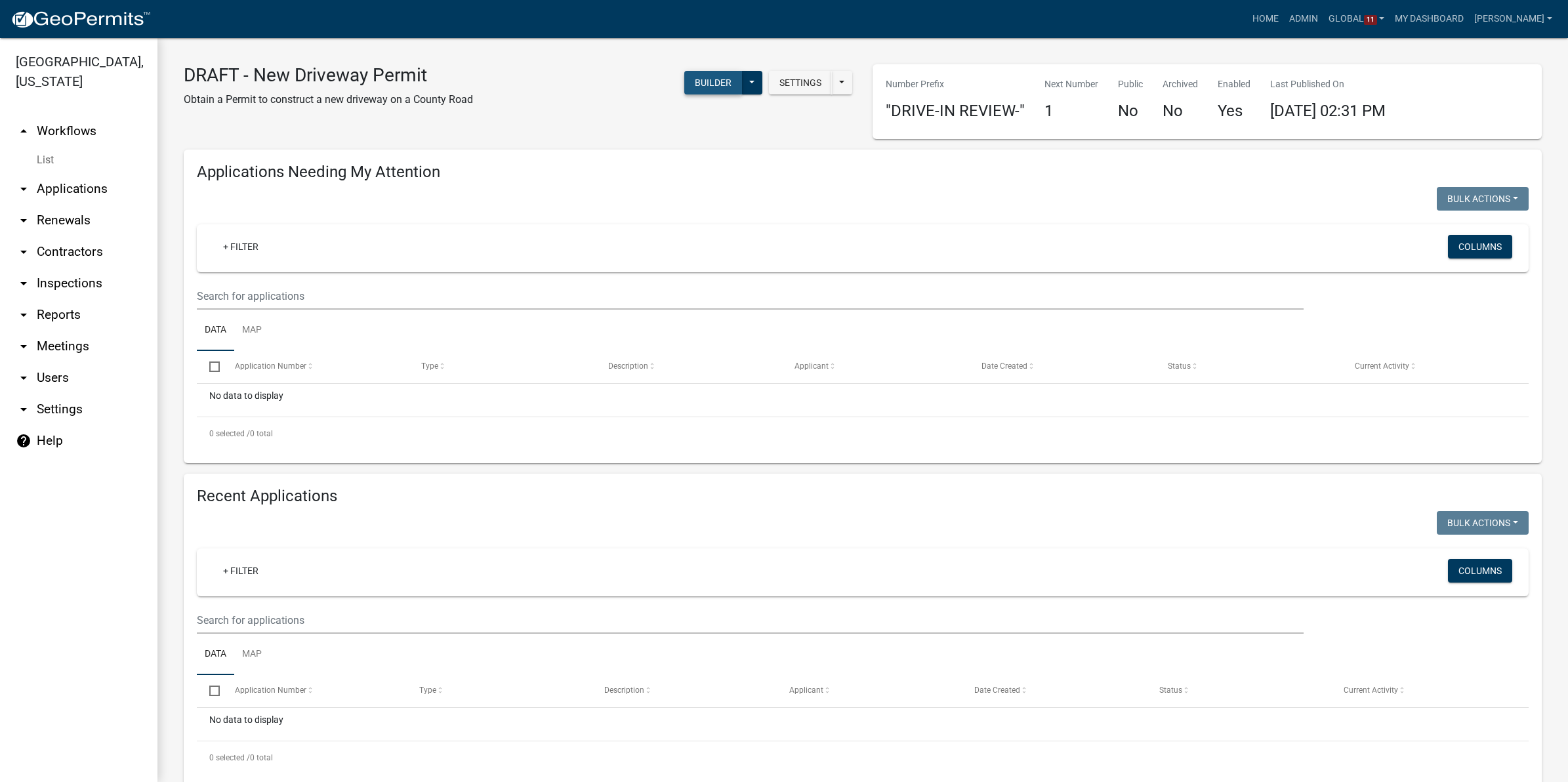
click at [712, 74] on button "Builder" at bounding box center [713, 82] width 58 height 23
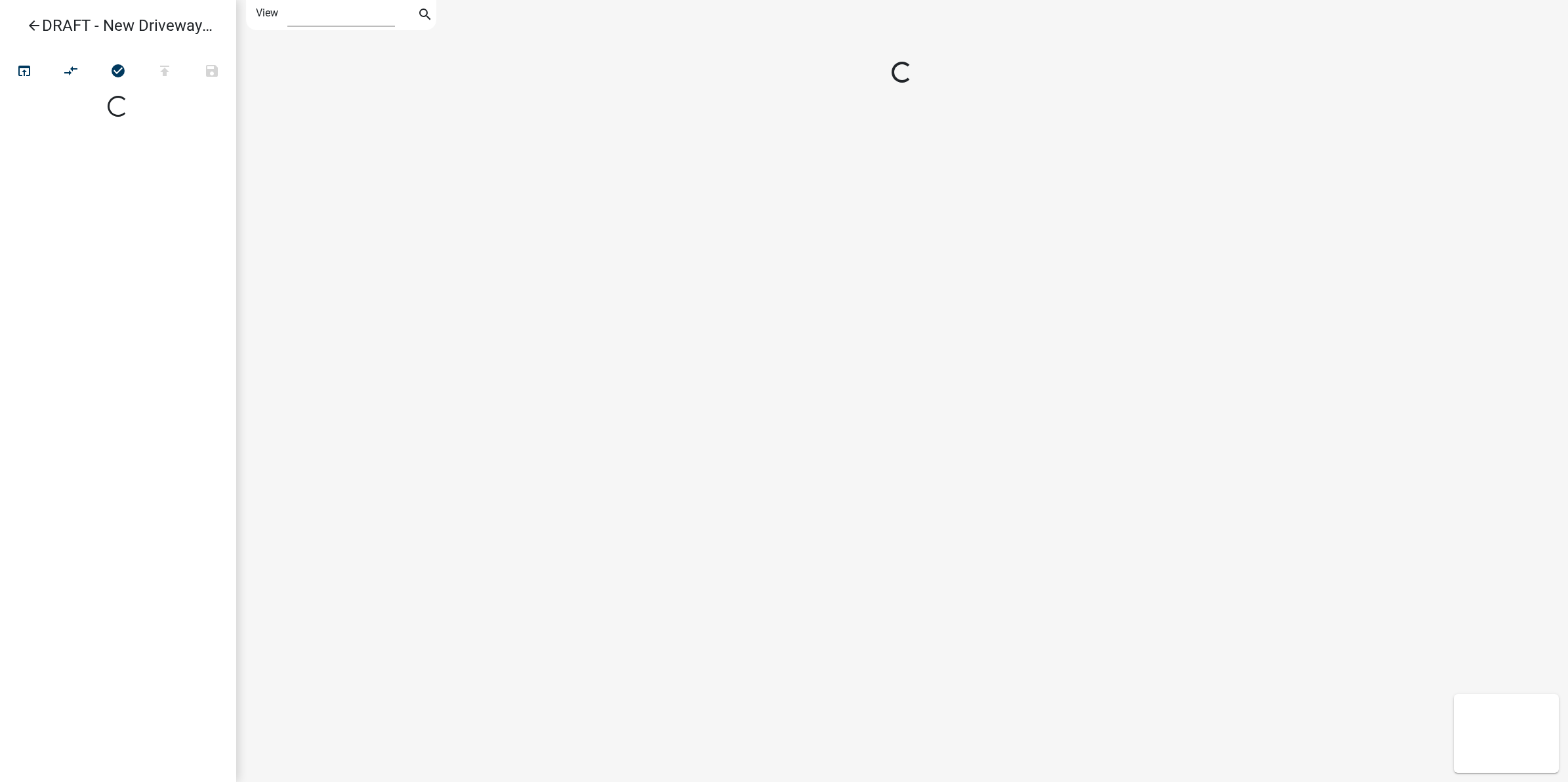
select select "1"
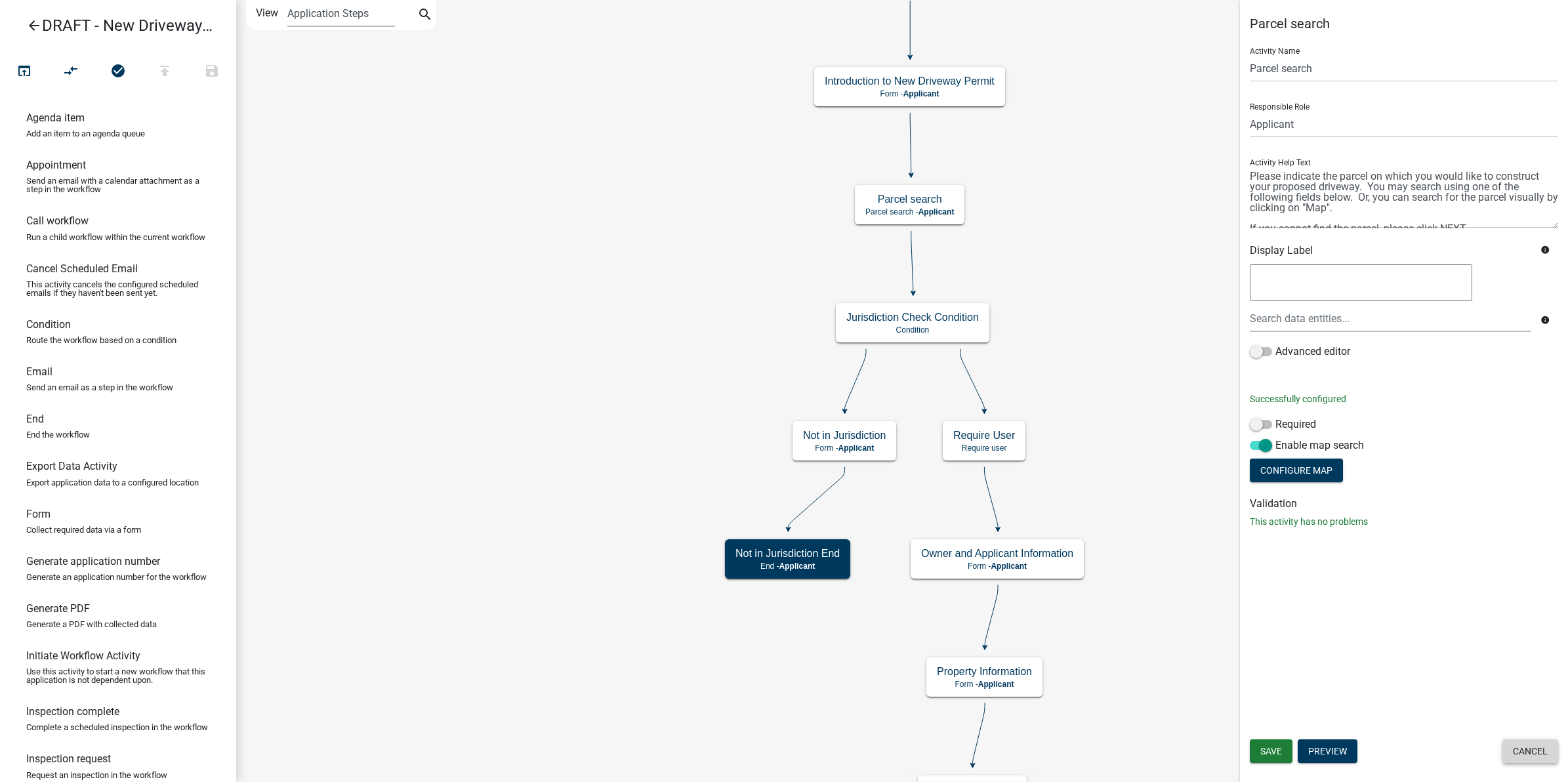
click at [1522, 755] on button "Cancel" at bounding box center [1530, 750] width 56 height 23
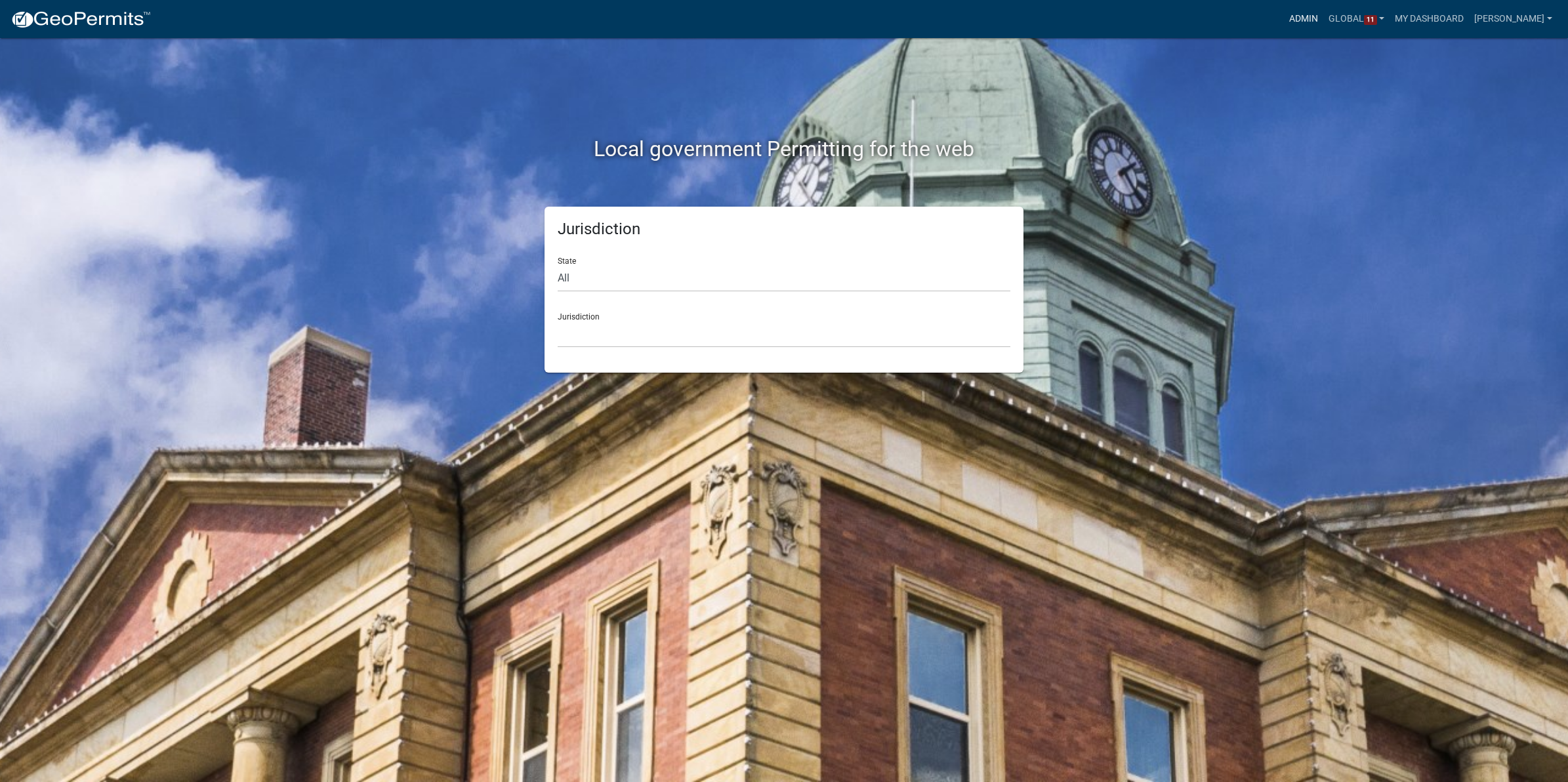
click at [1287, 13] on link "Admin" at bounding box center [1303, 18] width 40 height 25
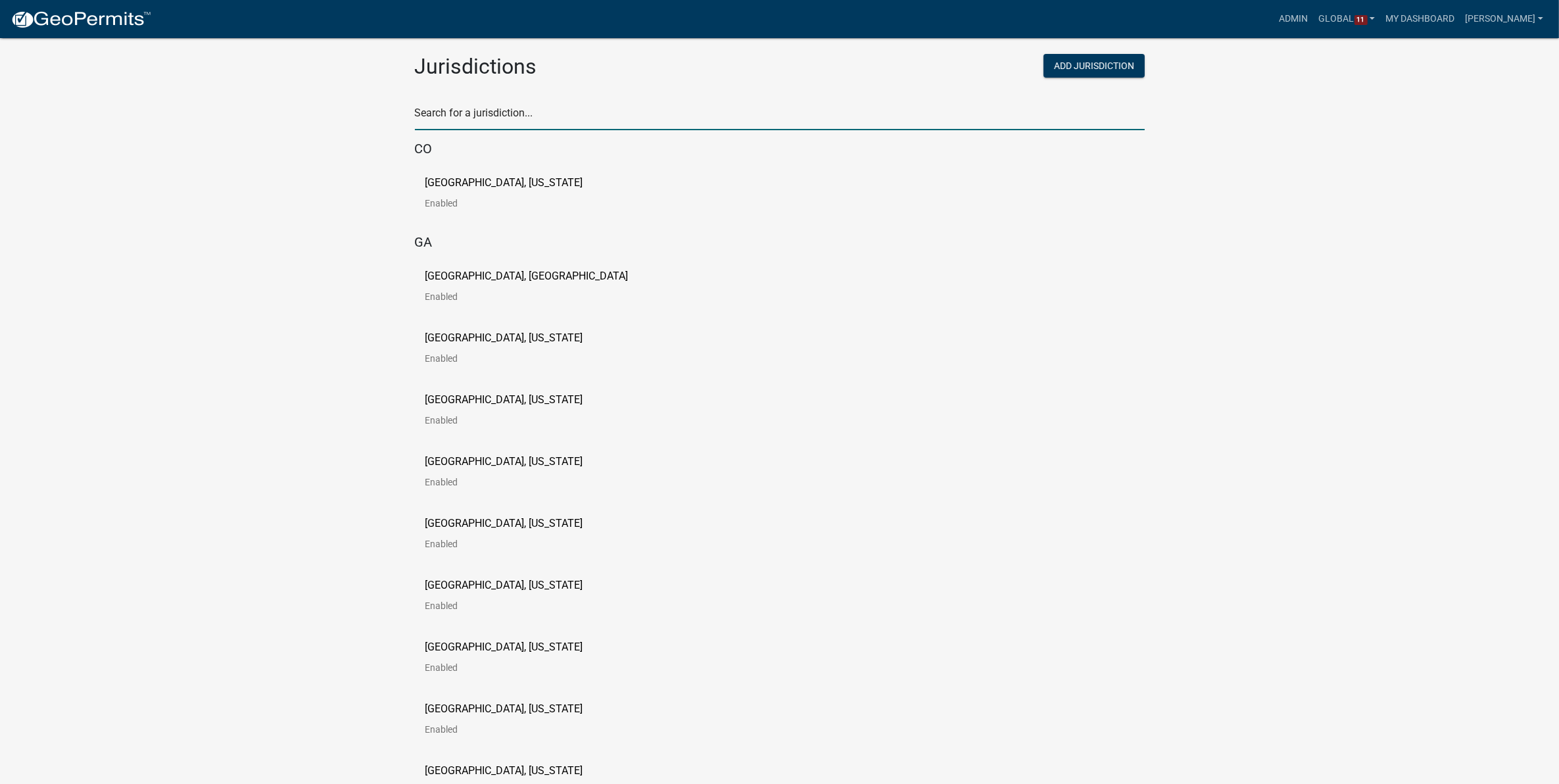
click at [549, 121] on input "text" at bounding box center [780, 117] width 730 height 27
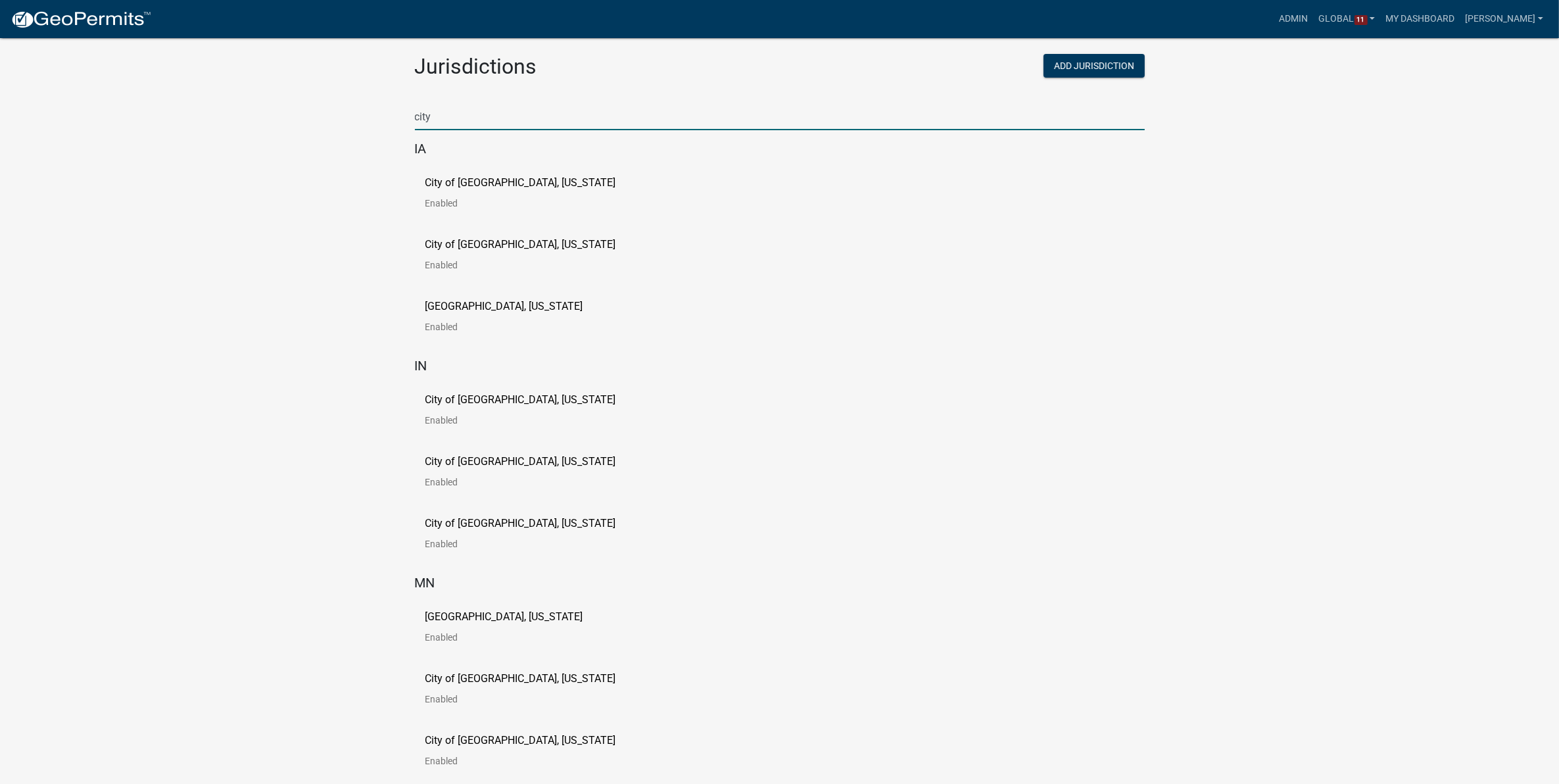
type input "city"
click at [276, 329] on app-global-admin "Toggle drawer menu more_horiz Admin Global 11 Users Roles Payment Processors Wo…" at bounding box center [779, 481] width 1559 height 931
click at [540, 459] on p "City of [GEOGRAPHIC_DATA], [US_STATE]" at bounding box center [520, 461] width 191 height 11
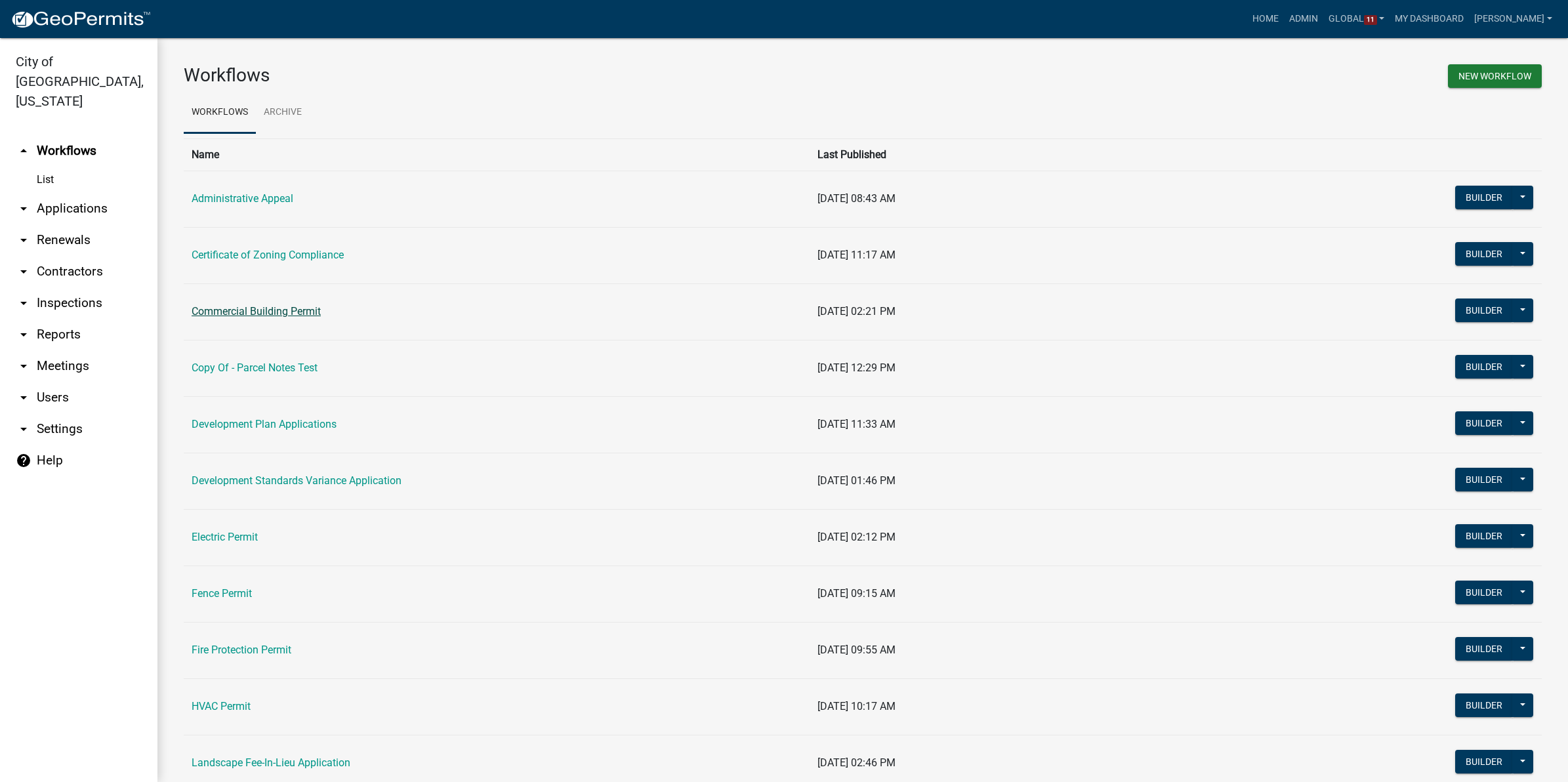
click at [237, 310] on link "Commercial Building Permit" at bounding box center [256, 311] width 129 height 13
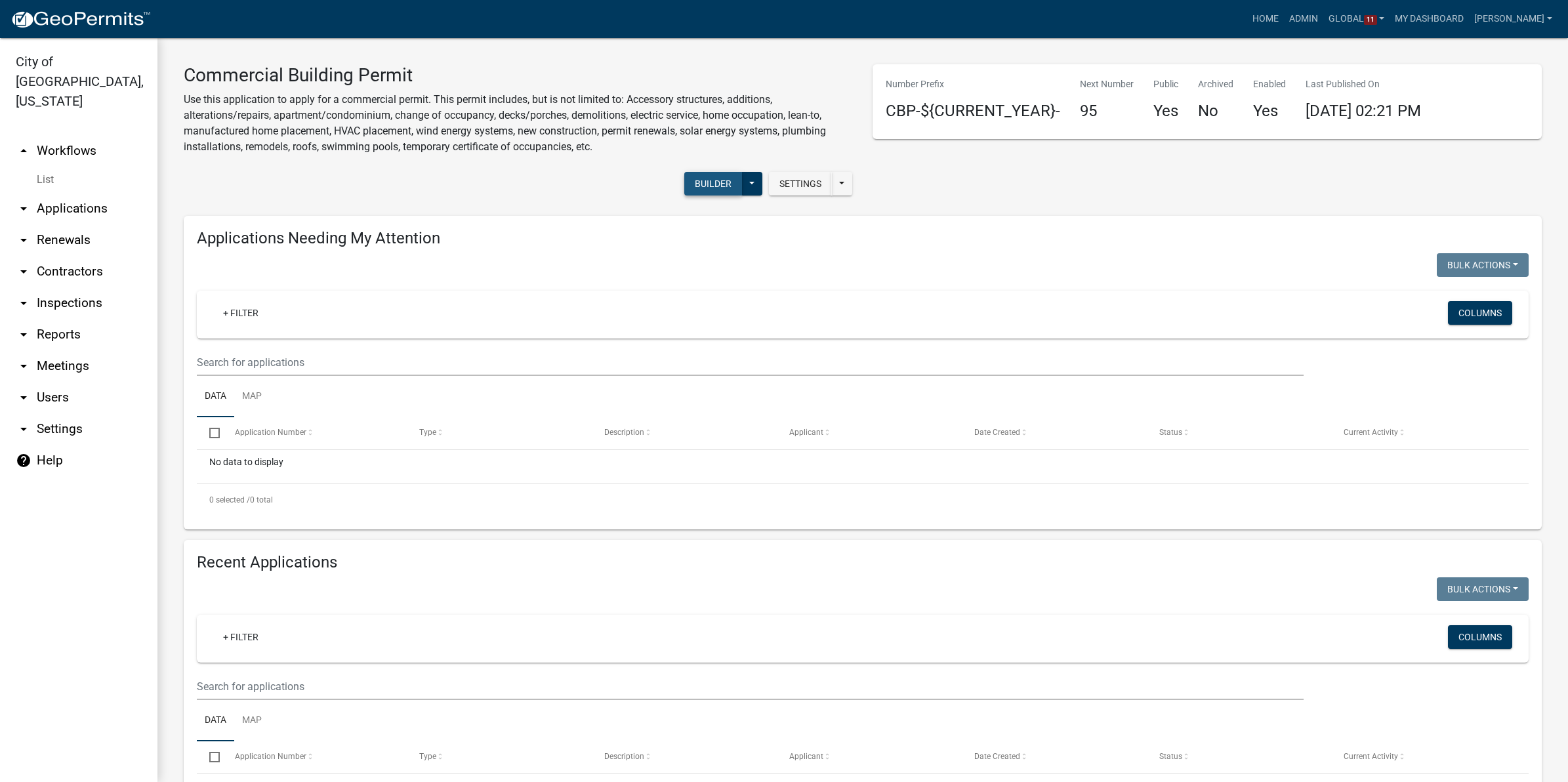
click at [700, 178] on button "Builder" at bounding box center [713, 183] width 58 height 23
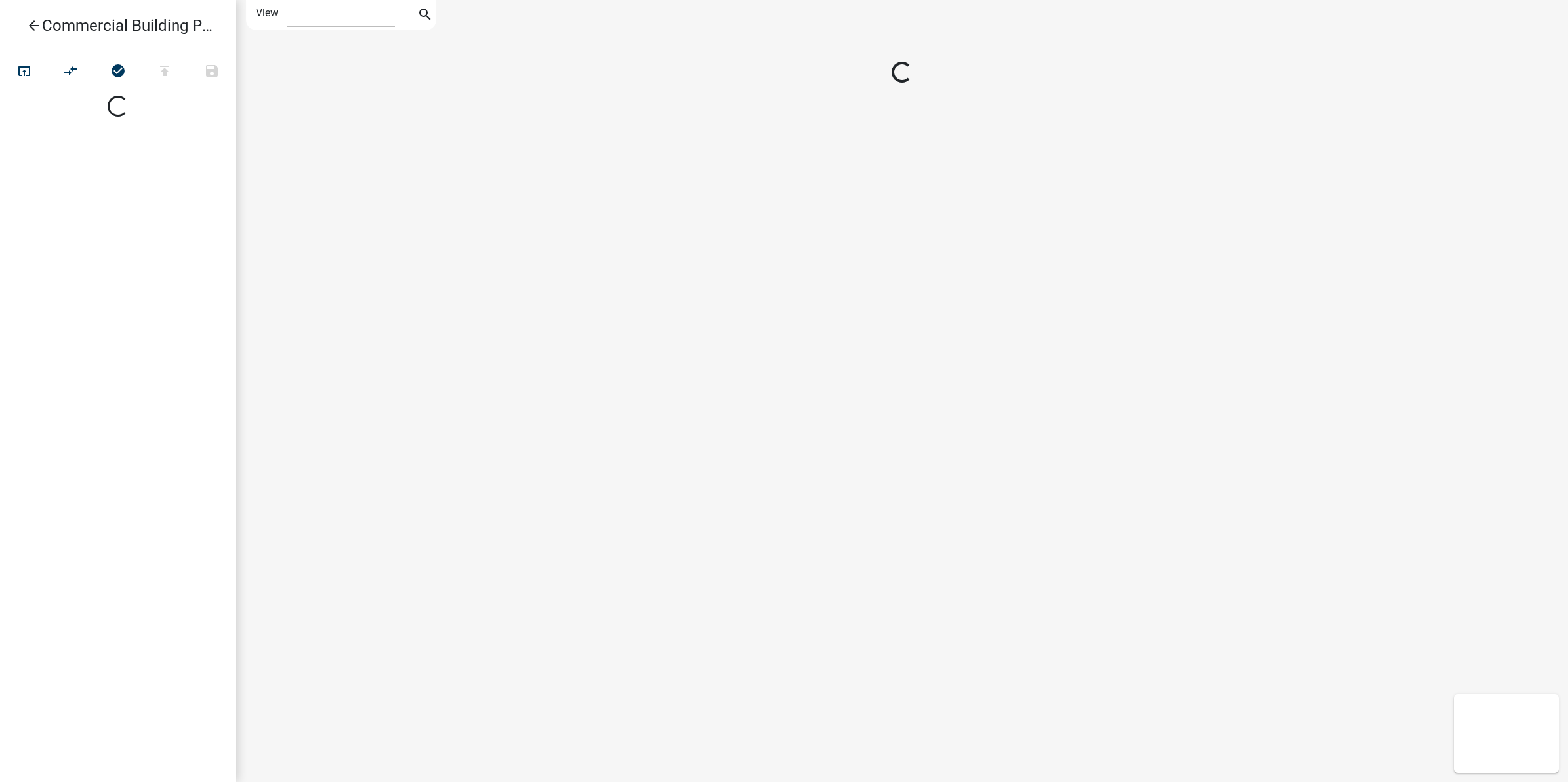
select select "1"
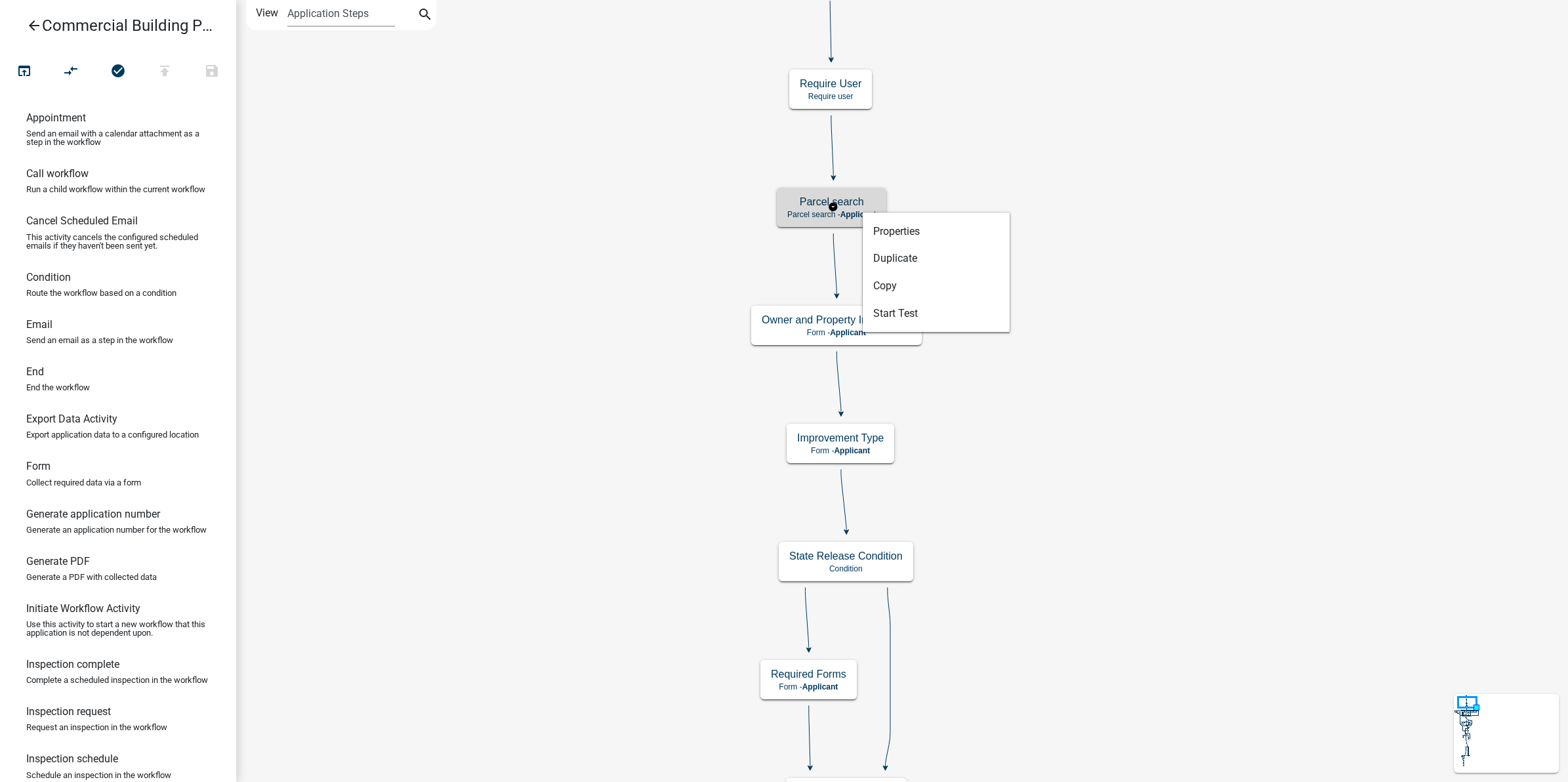
click at [945, 215] on div "Properties Duplicate Copy Start Test" at bounding box center [936, 272] width 149 height 121
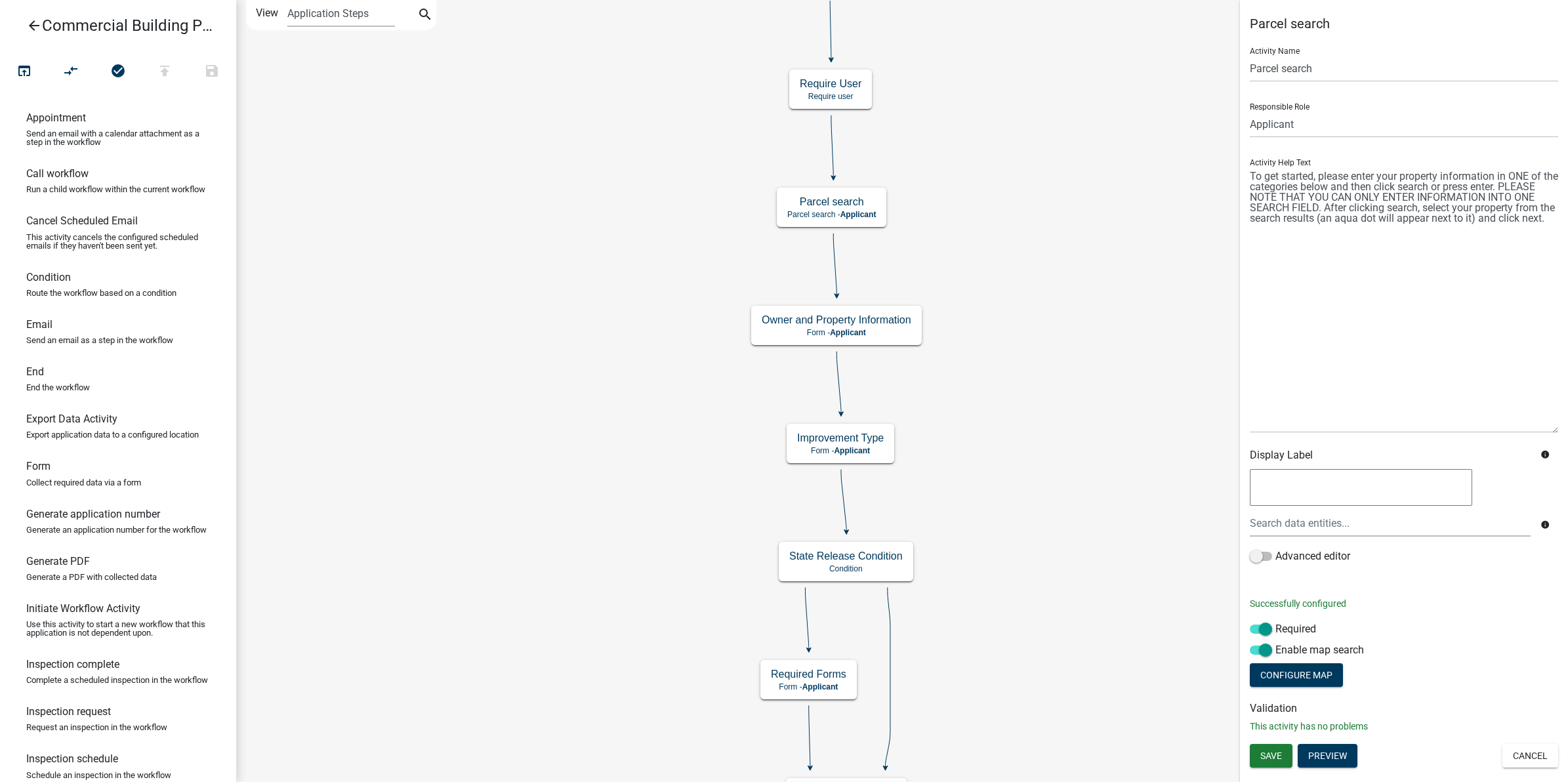
drag, startPoint x: 1552, startPoint y: 225, endPoint x: 1568, endPoint y: 430, distance: 205.6
click at [1567, 430] on html "Internet Explorer does NOT work with GeoPermits. Get a new browser for more sec…" at bounding box center [784, 391] width 1568 height 782
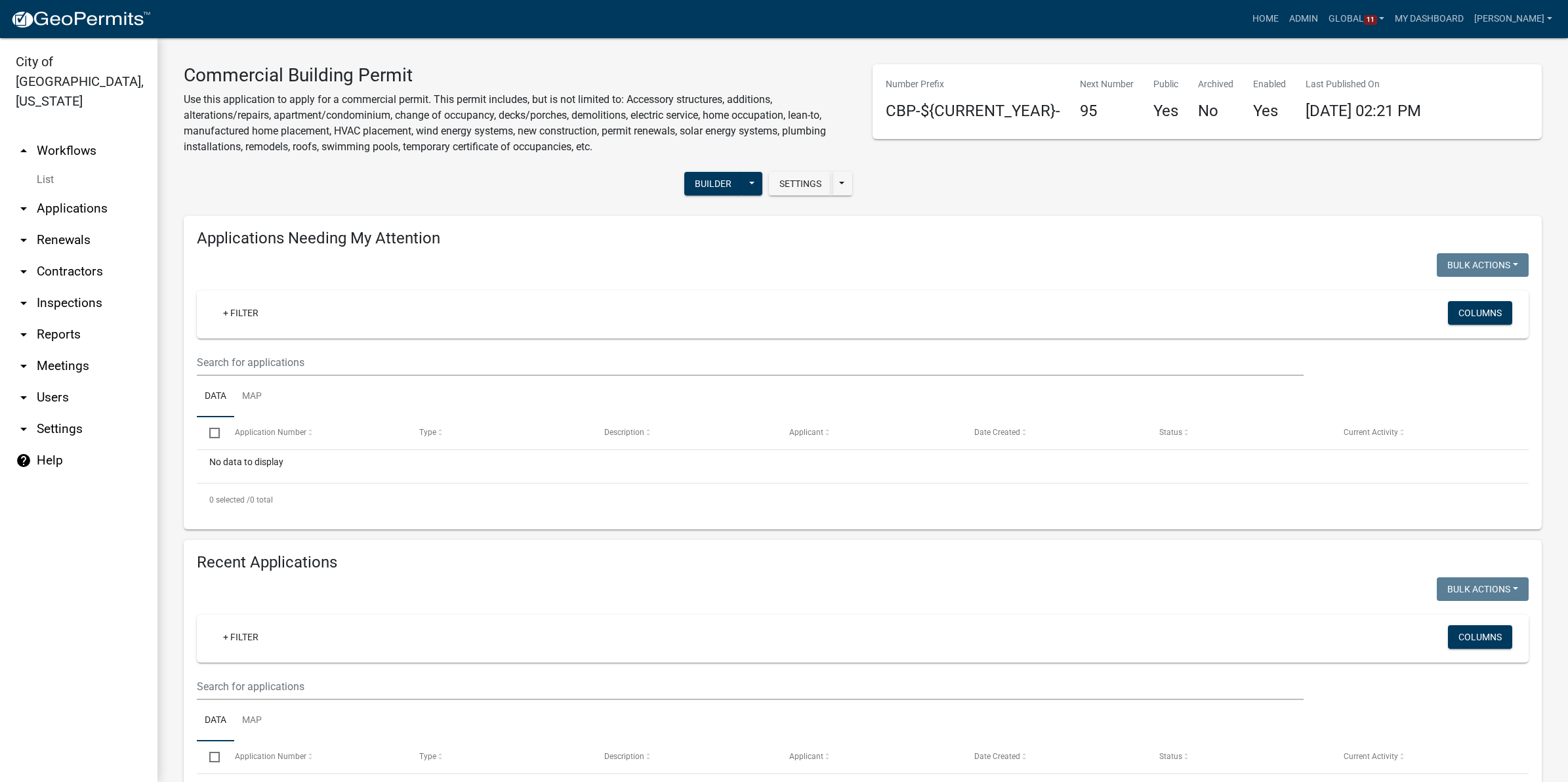
click at [581, 187] on div "Settings Start Application URL Start Application URL With Parcel ID Builder Pub…" at bounding box center [518, 185] width 689 height 40
click at [792, 179] on button "Settings" at bounding box center [800, 183] width 63 height 23
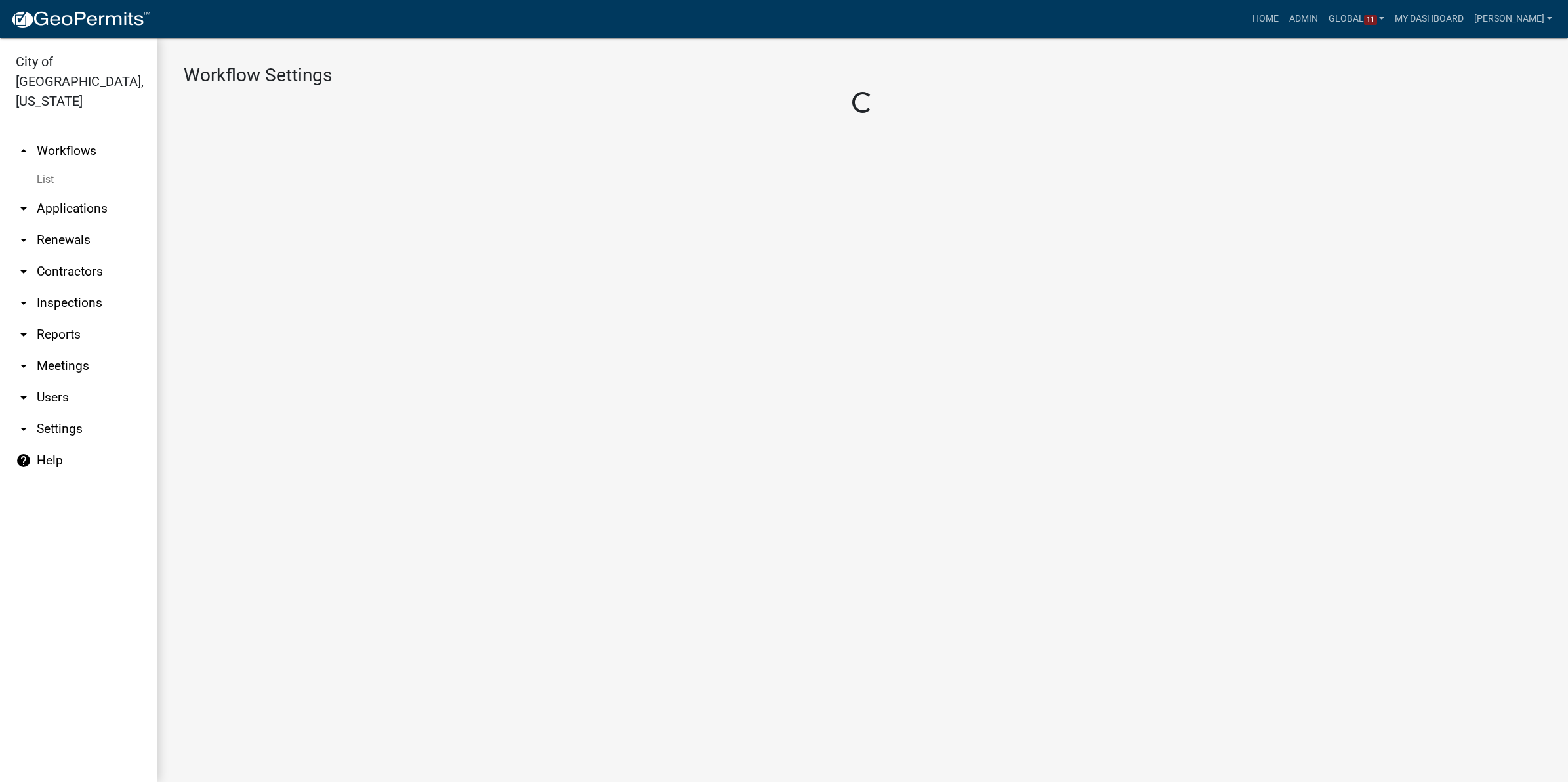
select select "1"
select select "44eb2c33-cec9-4f2a-9161-e05c00648e6e"
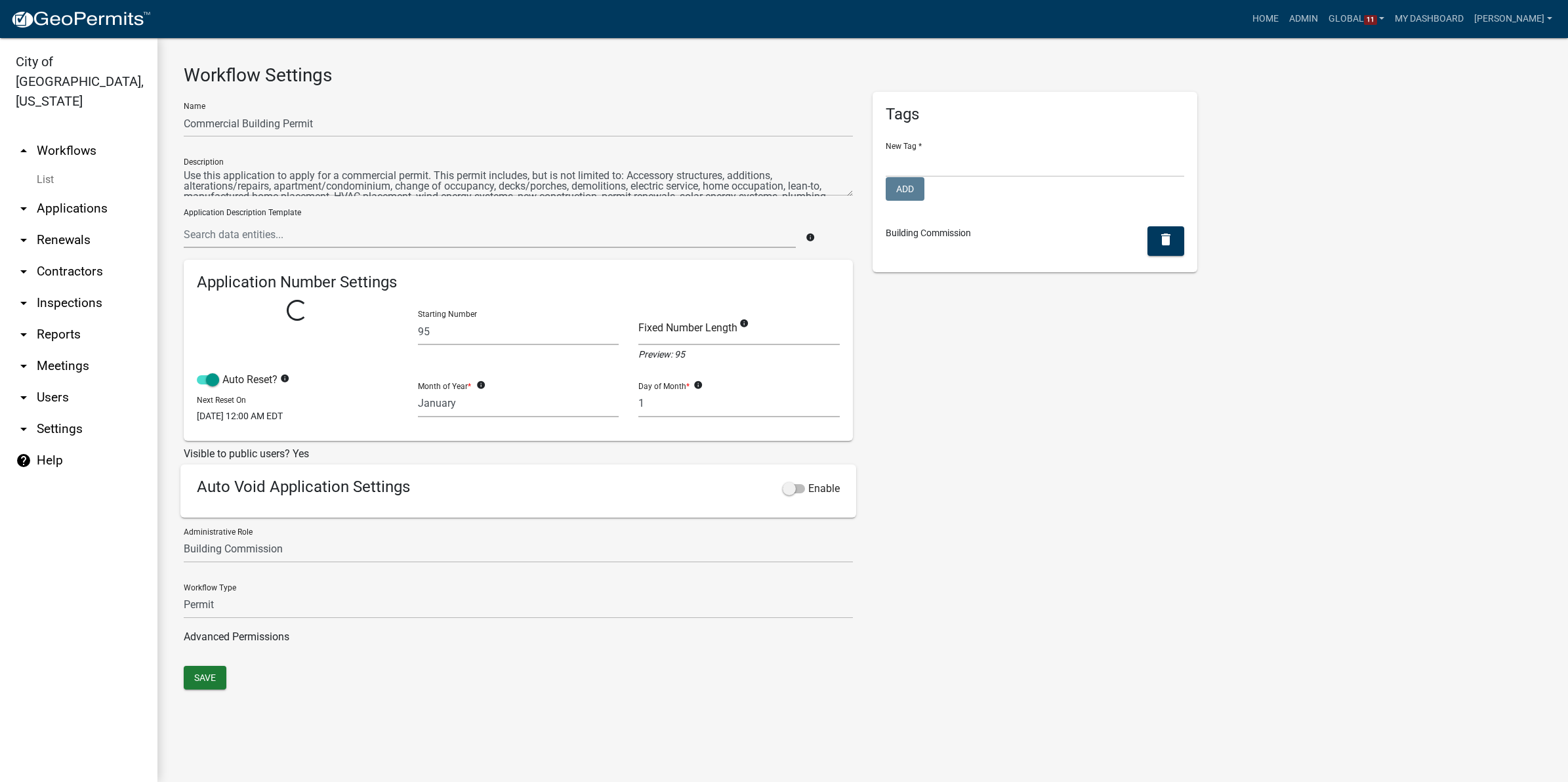
select select
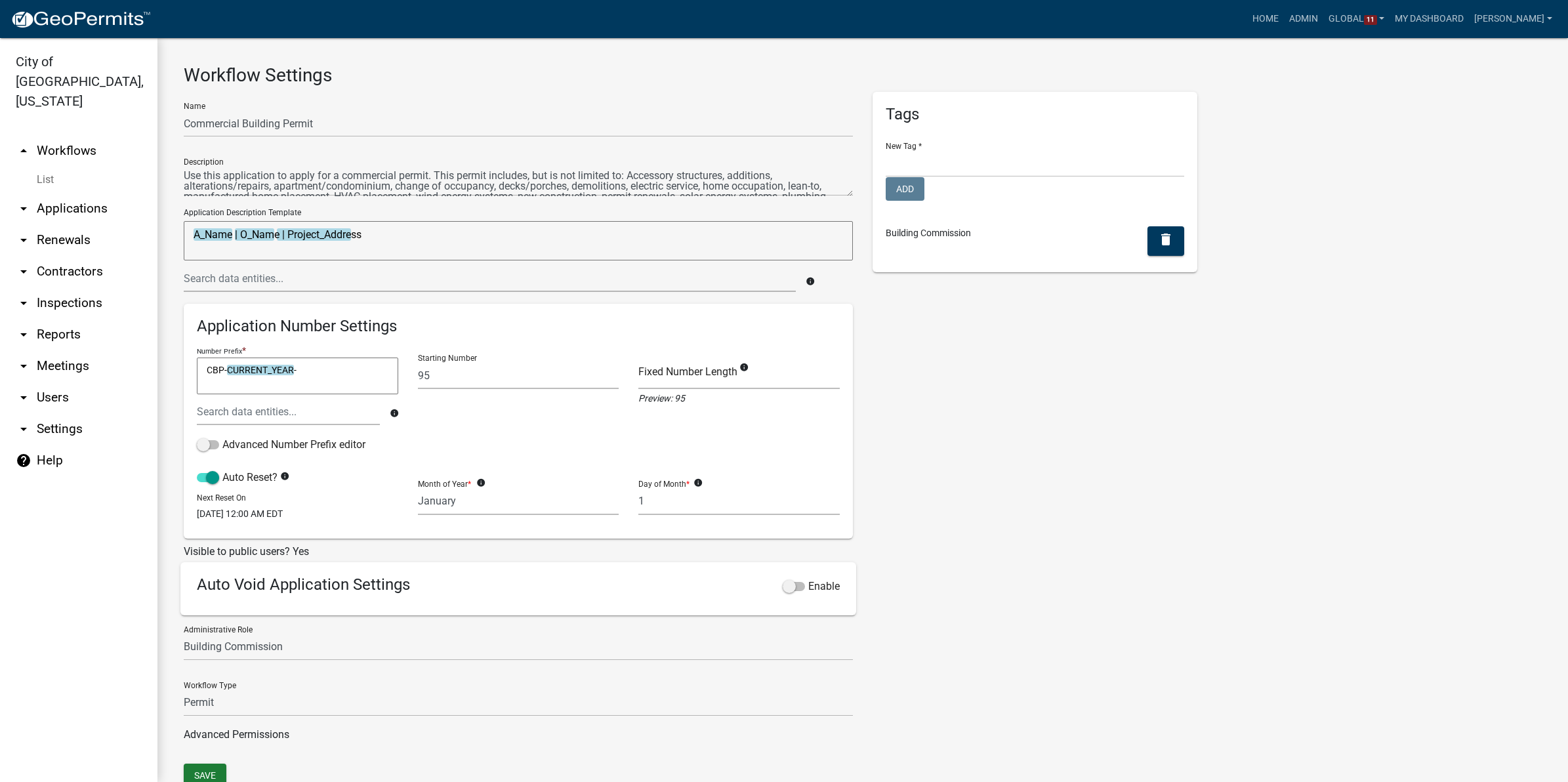
click at [66, 135] on link "arrow_drop_up Workflows" at bounding box center [79, 151] width 158 height 32
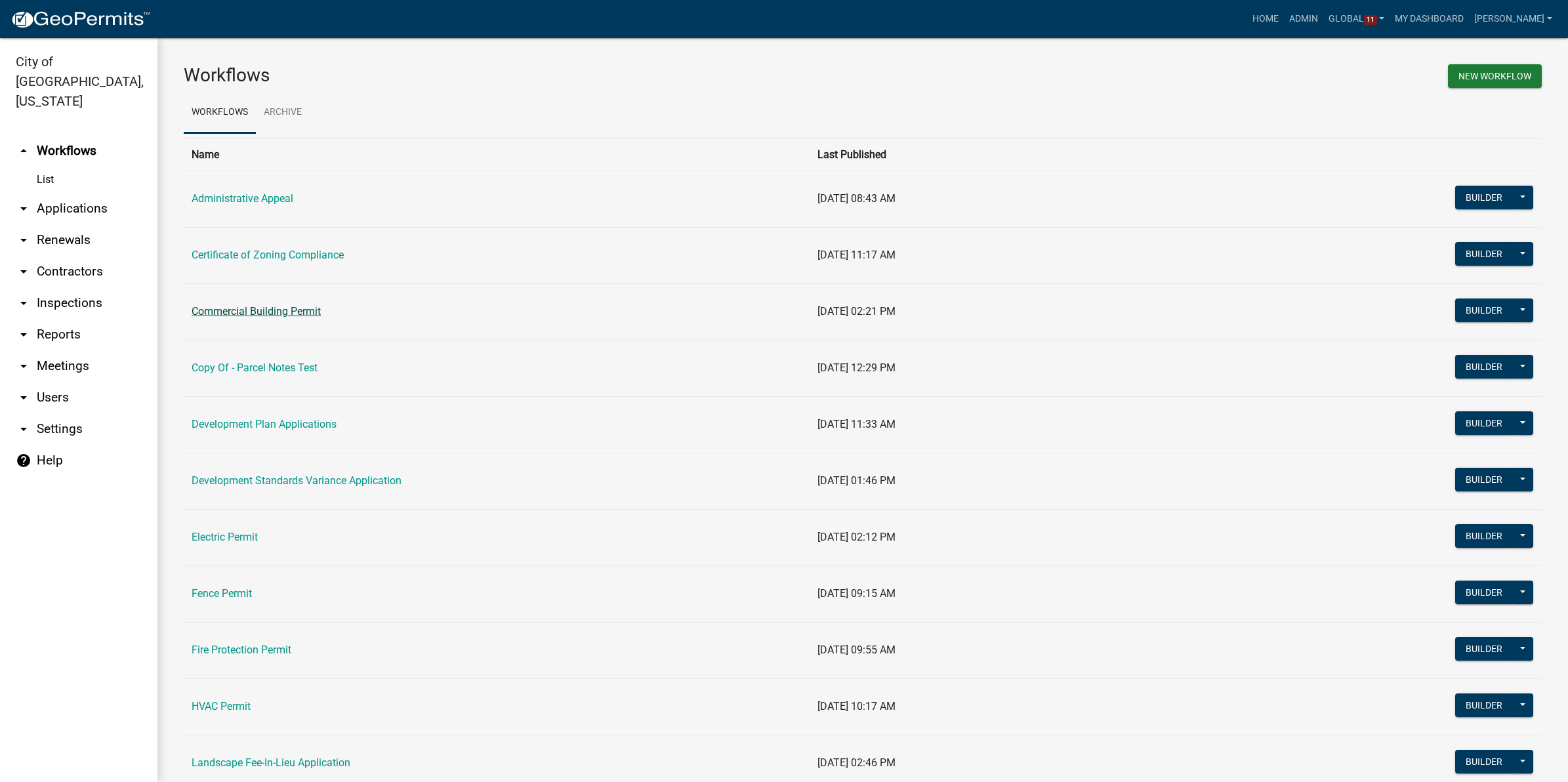
click at [269, 310] on link "Commercial Building Permit" at bounding box center [256, 311] width 129 height 13
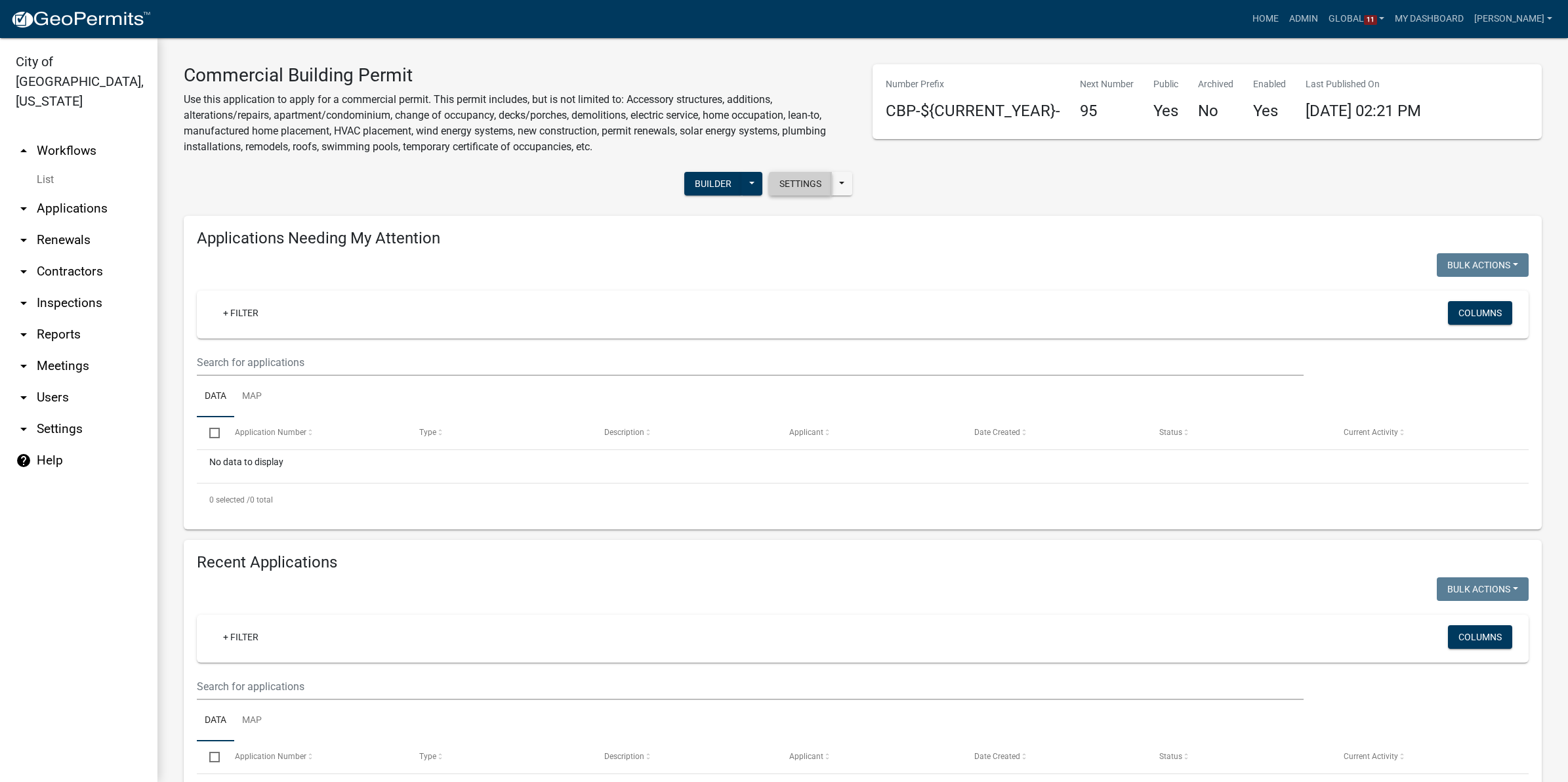
click at [787, 187] on button "Settings" at bounding box center [800, 183] width 63 height 23
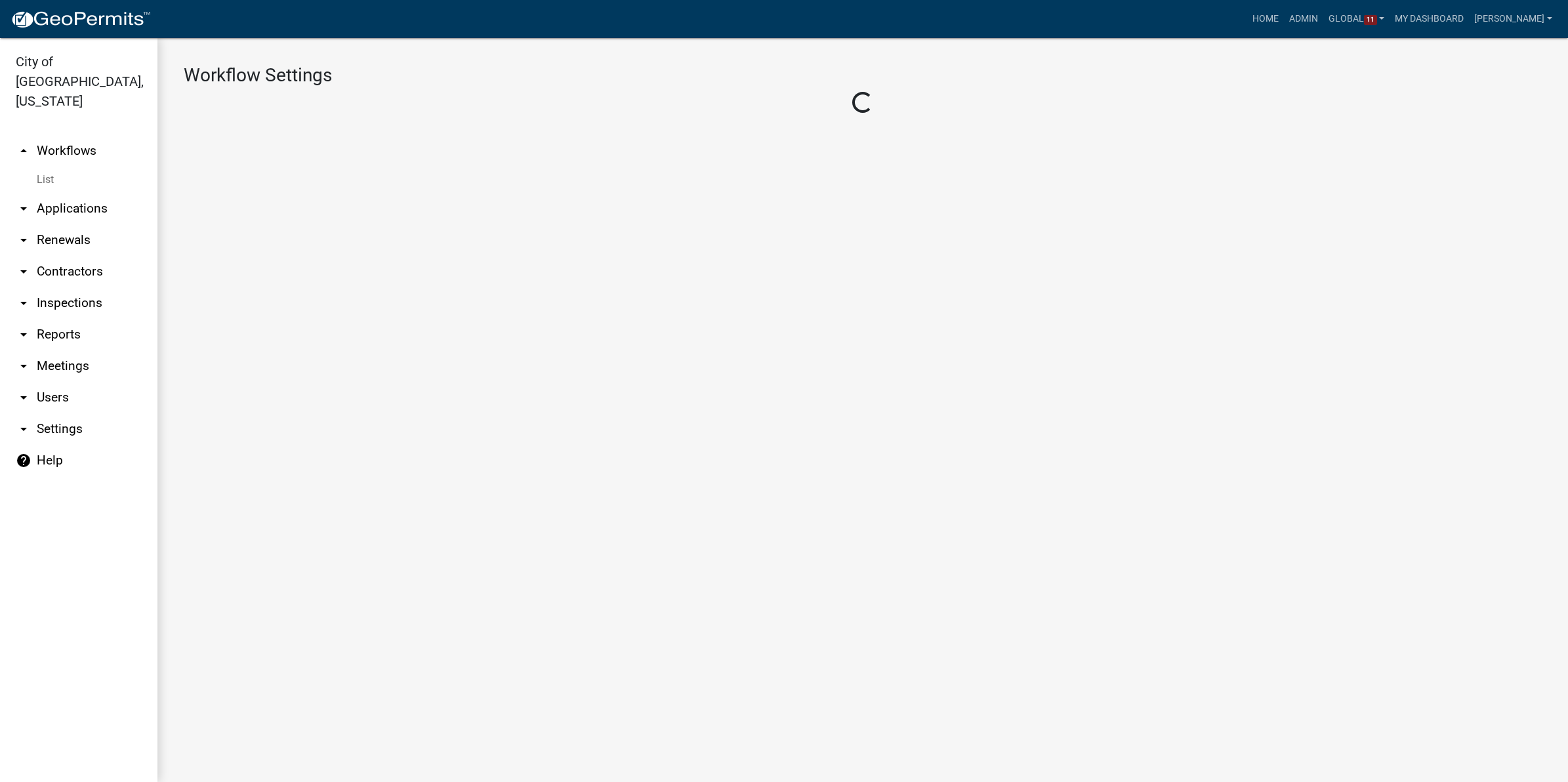
select select "1"
select select "44eb2c33-cec9-4f2a-9161-e05c00648e6e"
select select
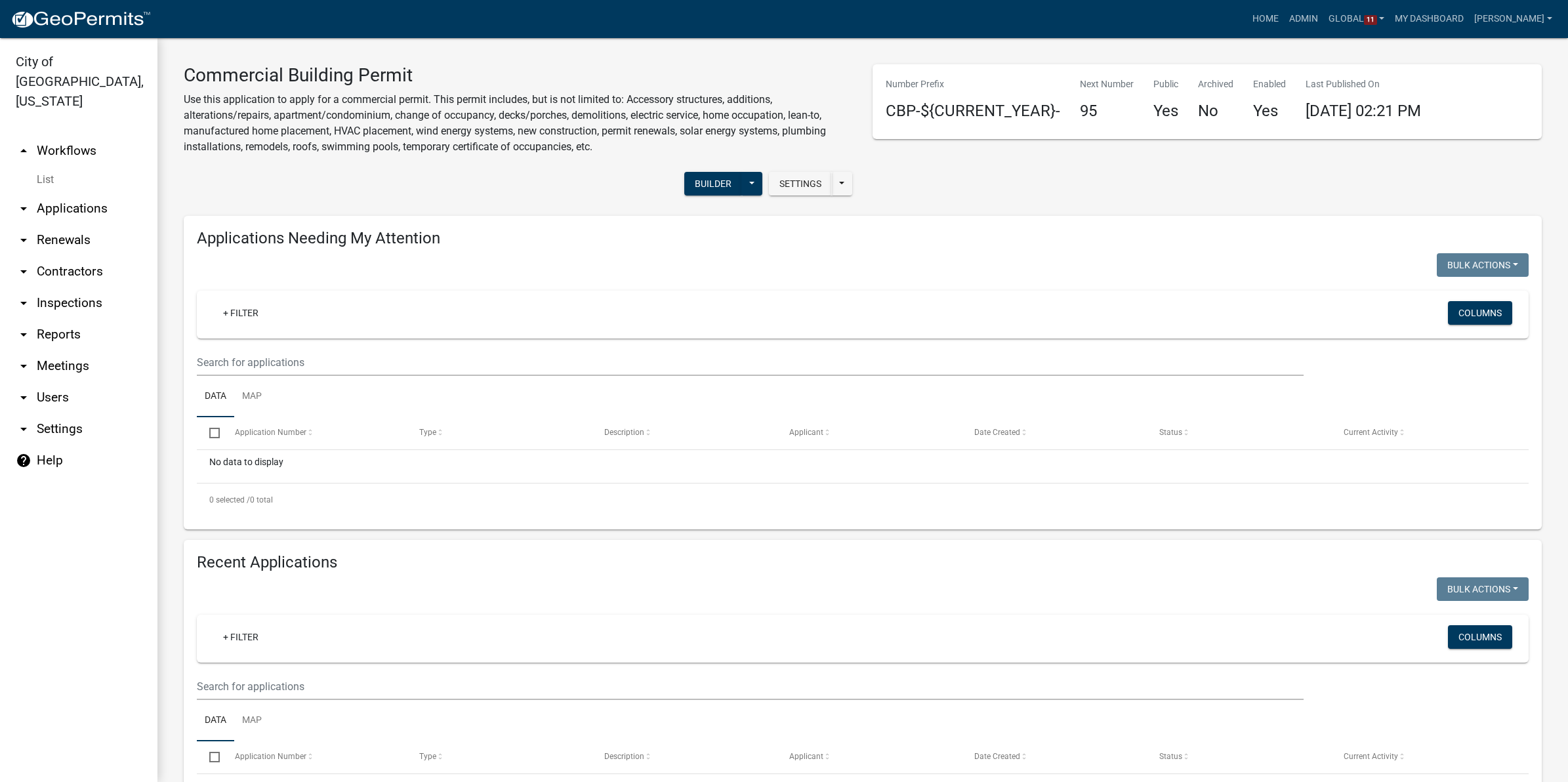
click at [59, 413] on link "arrow_drop_down Settings" at bounding box center [79, 428] width 158 height 32
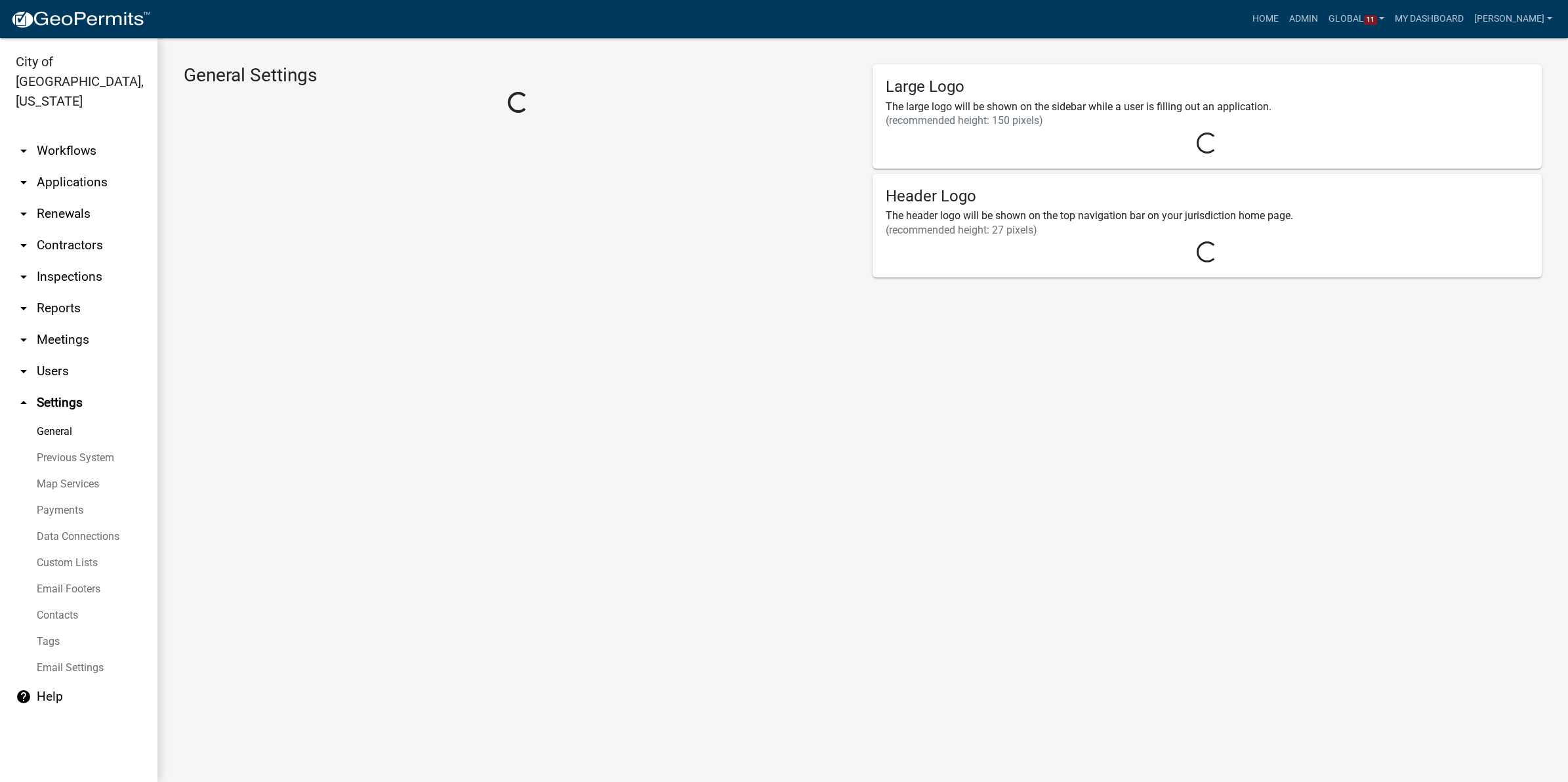
select select "fe17cccb-f2c6-4bf2-9e20-b7ccf3628806"
select select "IN"
select select "US Eastern Standard Time"
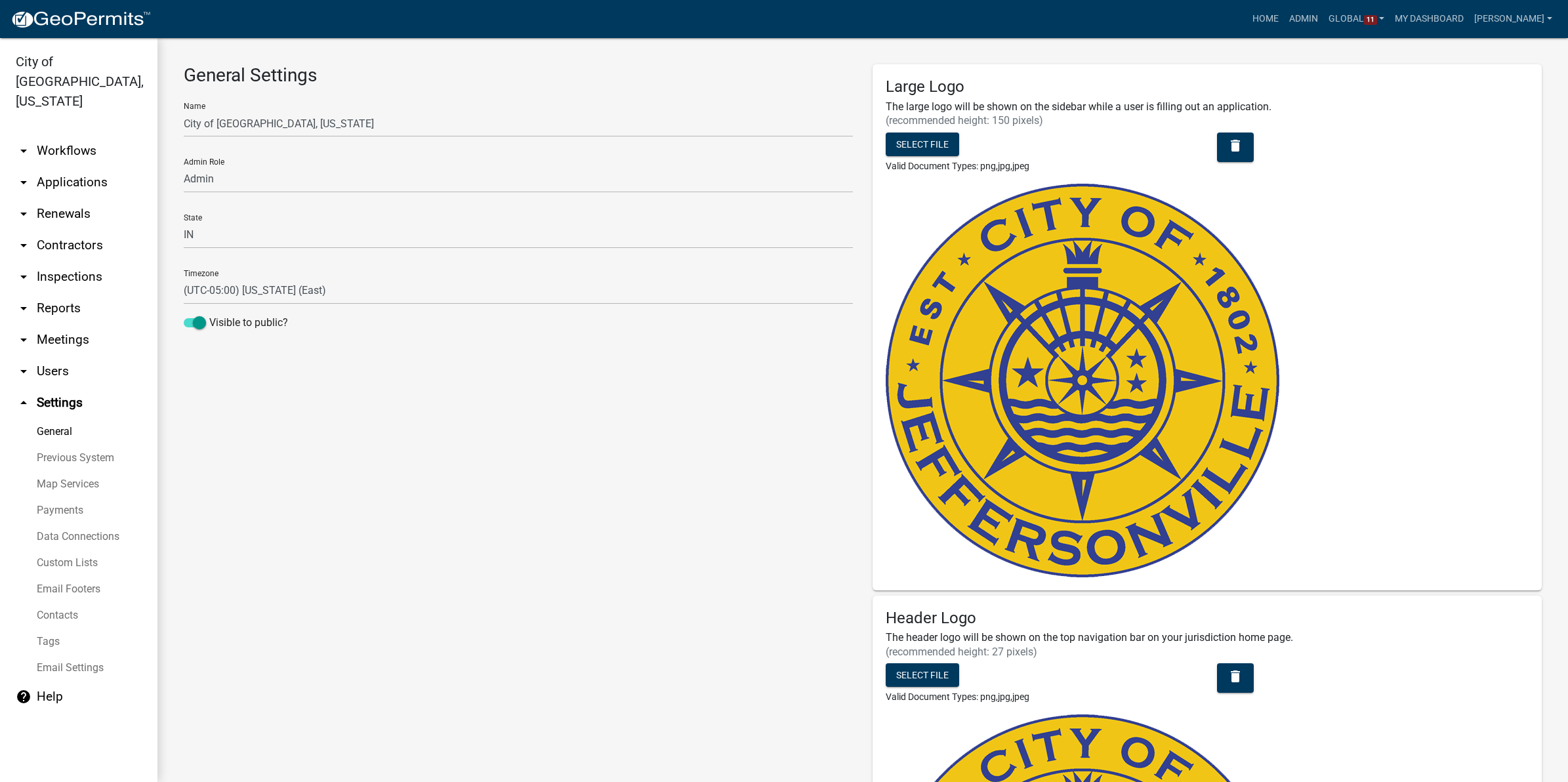
click at [72, 471] on link "Map Services" at bounding box center [79, 484] width 158 height 26
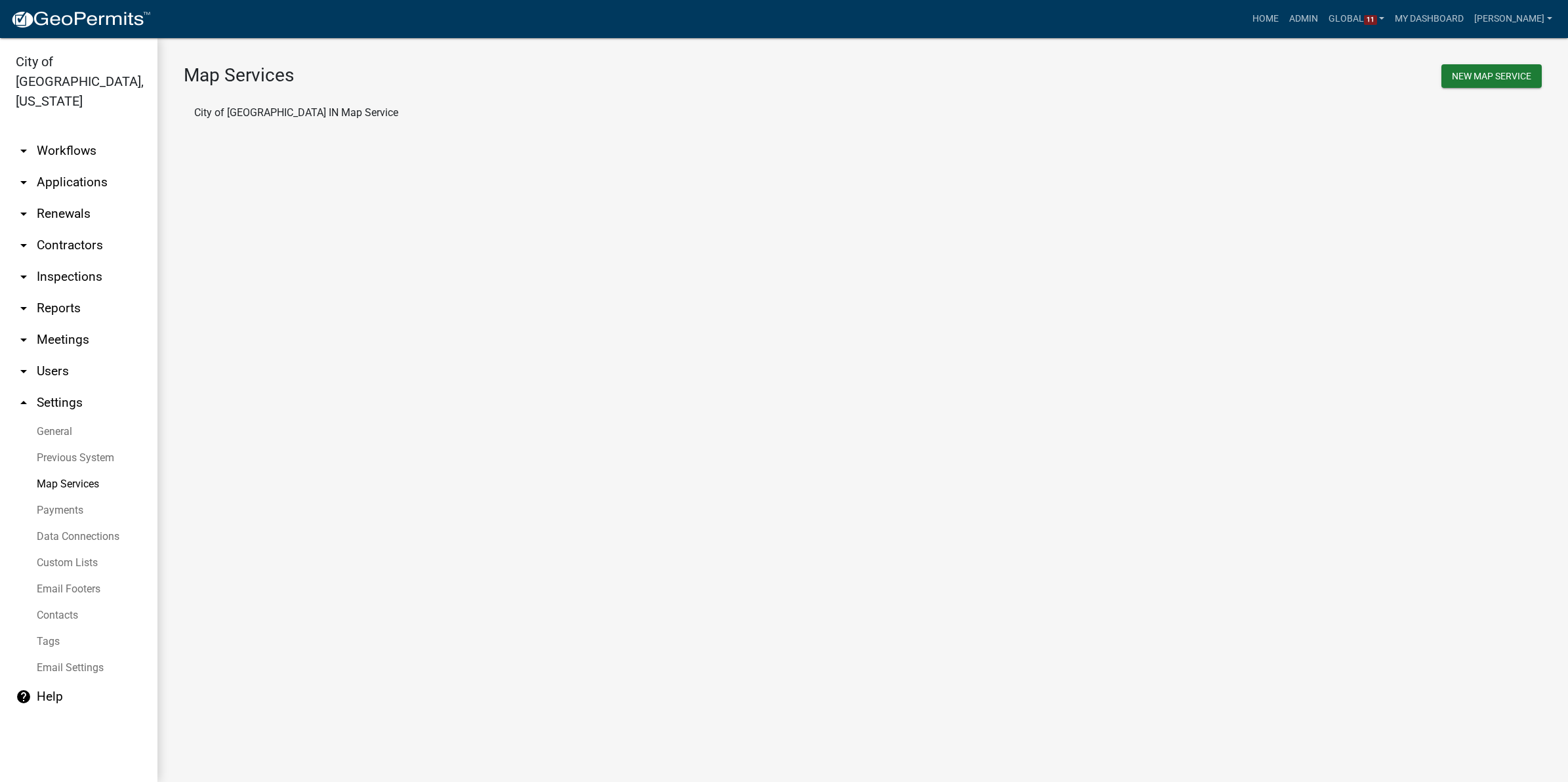
click at [328, 113] on li "City of Jeffersonville IN Map Service" at bounding box center [863, 112] width 1358 height 32
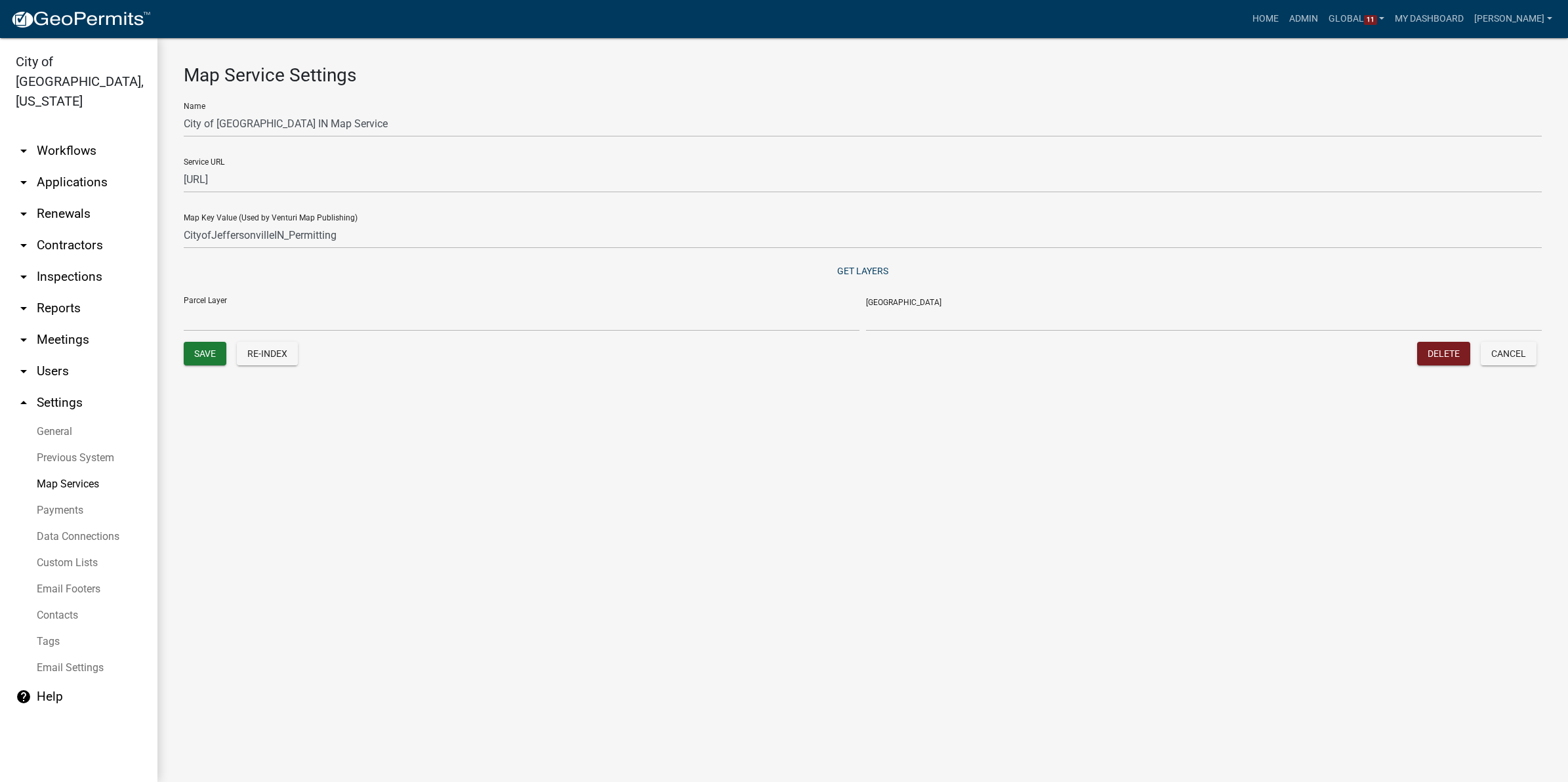
select select "Parcels"
select select "OBJECTID"
click at [349, 467] on main "Map Service Settings Name City of Jeffersonville IN Map Service Service URL htt…" at bounding box center [863, 410] width 1410 height 744
